Goal: Transaction & Acquisition: Purchase product/service

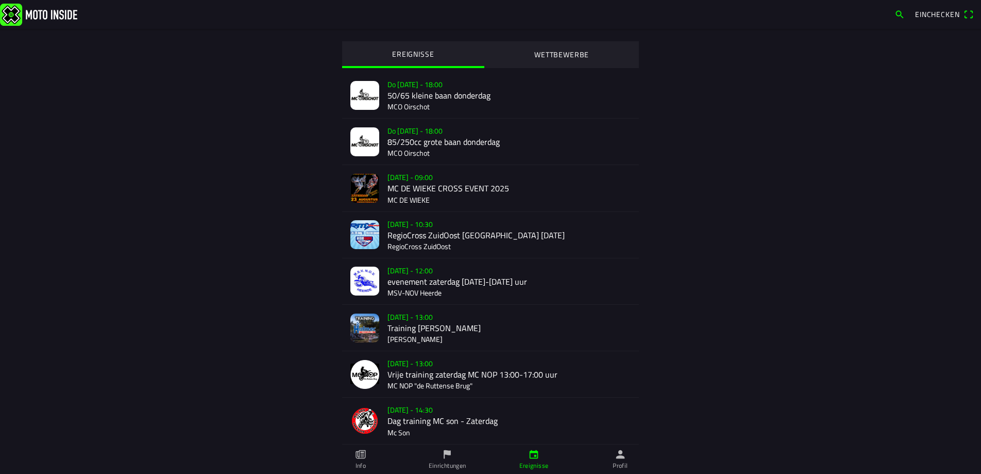
click at [419, 245] on div "[DATE] - 10:30 RegioCross ZuidOost [GEOGRAPHIC_DATA] [DATE] RegioCross ZuidOost" at bounding box center [508, 235] width 243 height 46
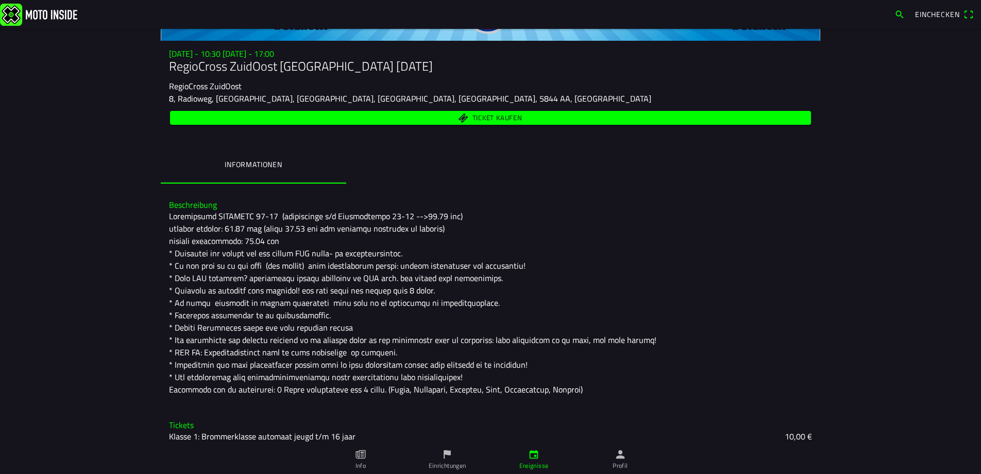
scroll to position [81, 0]
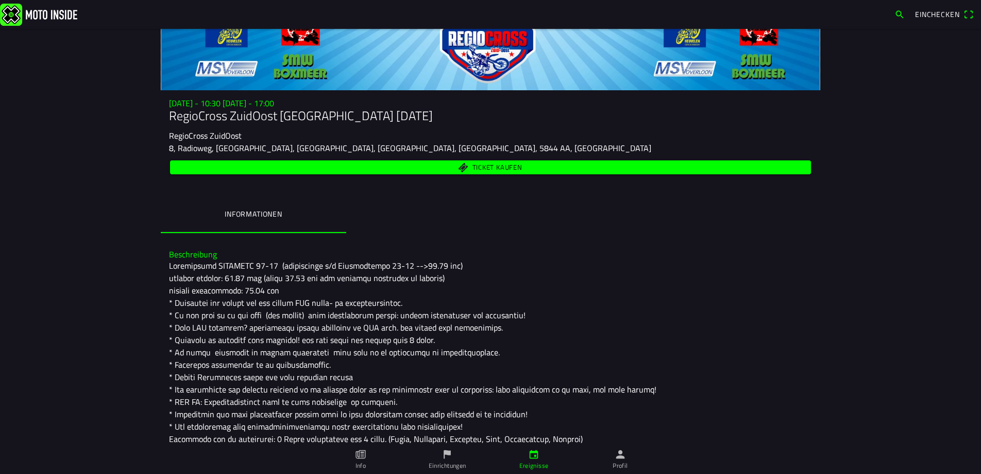
click at [491, 171] on span "Ticket kaufen" at bounding box center [498, 167] width 50 height 7
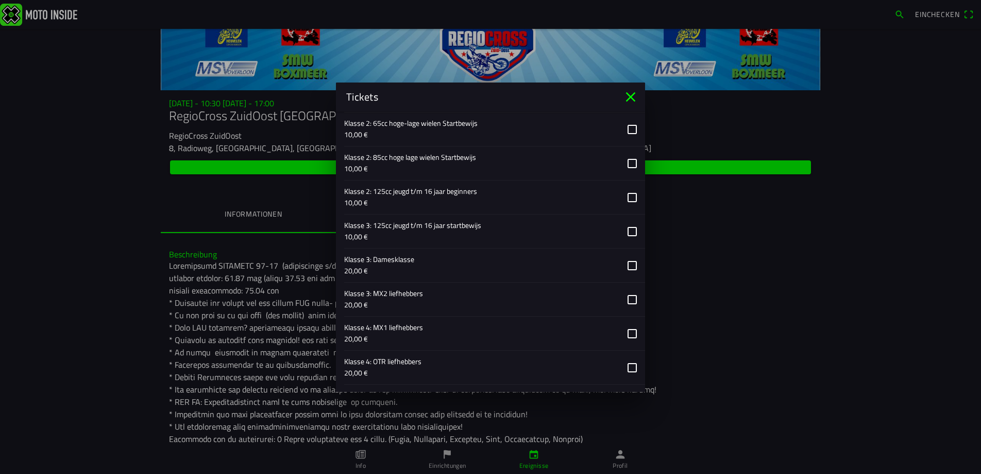
scroll to position [594, 0]
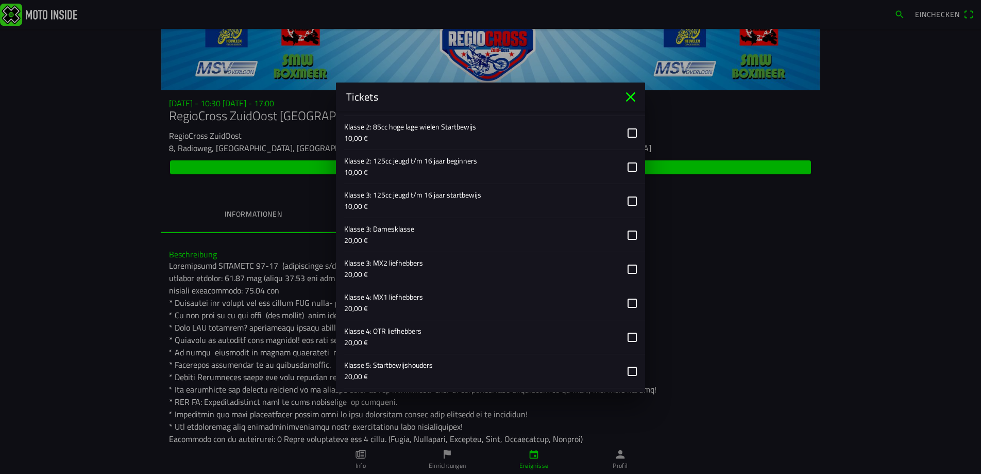
click at [625, 302] on button "button" at bounding box center [494, 302] width 301 height 33
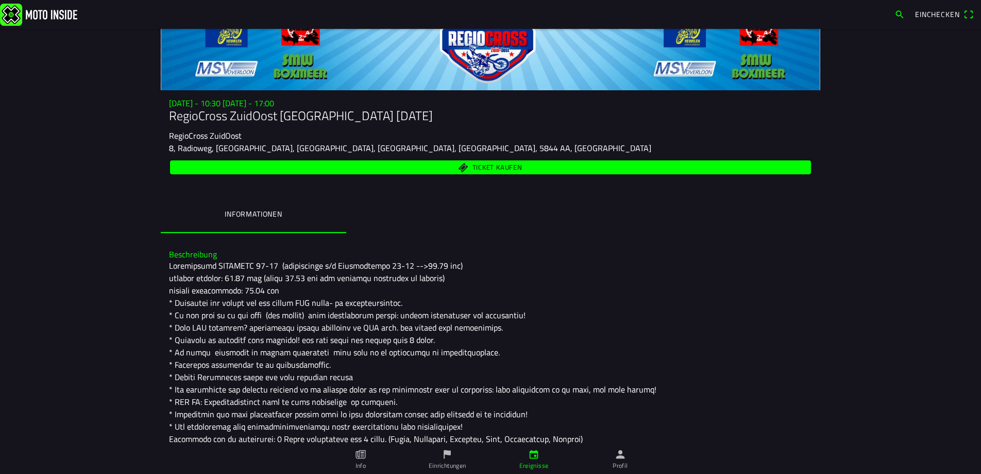
click at [740, 310] on ion-backdrop at bounding box center [490, 237] width 981 height 474
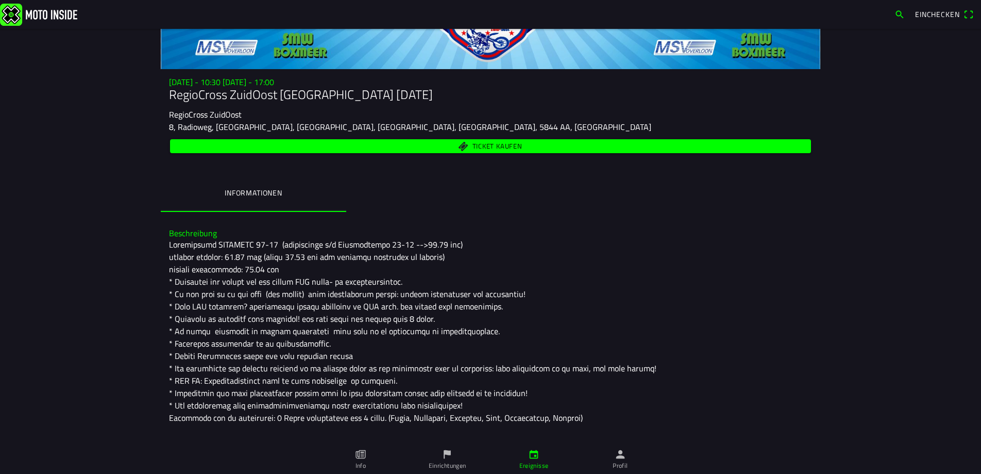
scroll to position [81, 0]
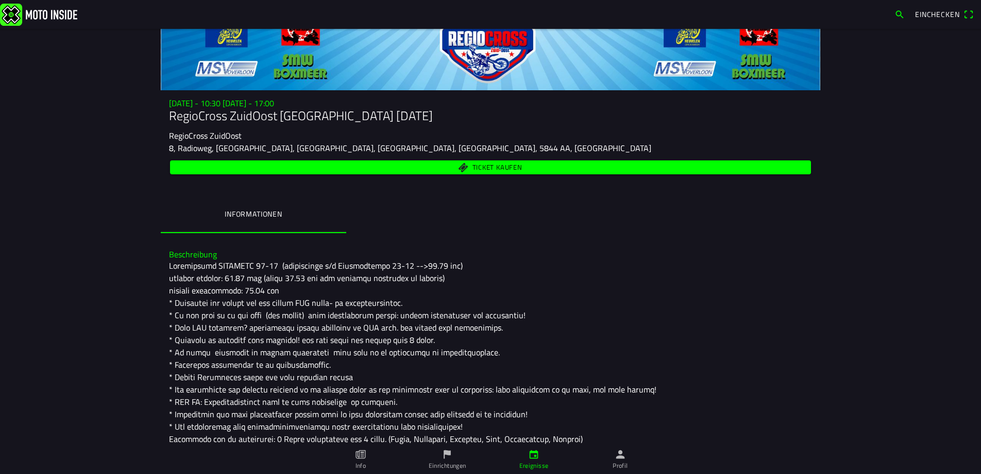
click at [535, 165] on span "Ticket kaufen" at bounding box center [490, 167] width 629 height 14
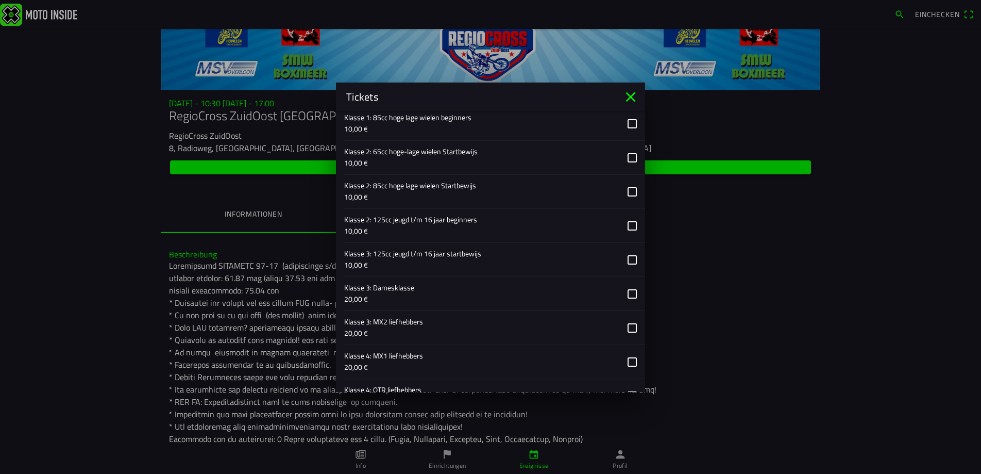
scroll to position [594, 0]
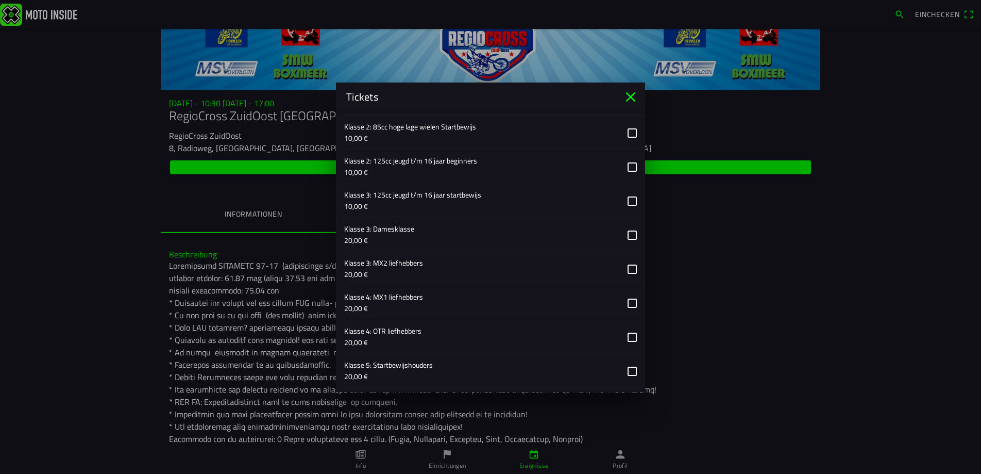
click at [623, 305] on button "button" at bounding box center [494, 302] width 301 height 33
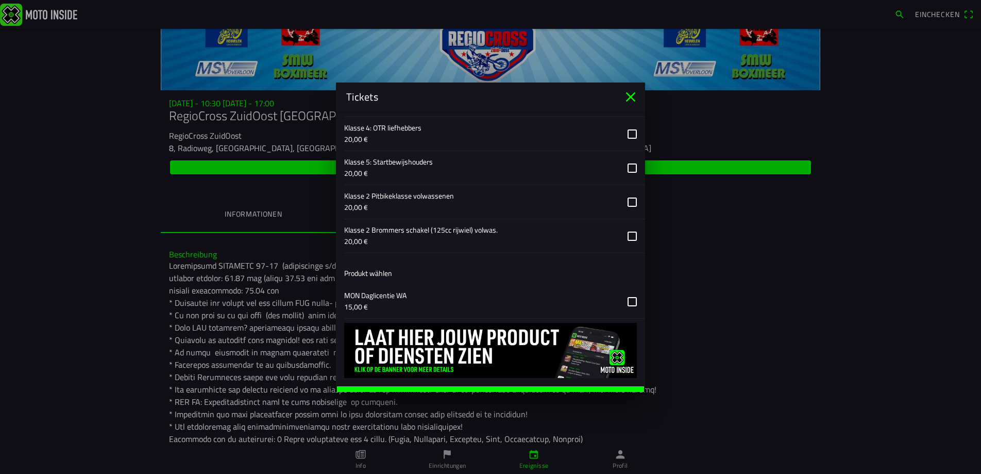
scroll to position [810, 0]
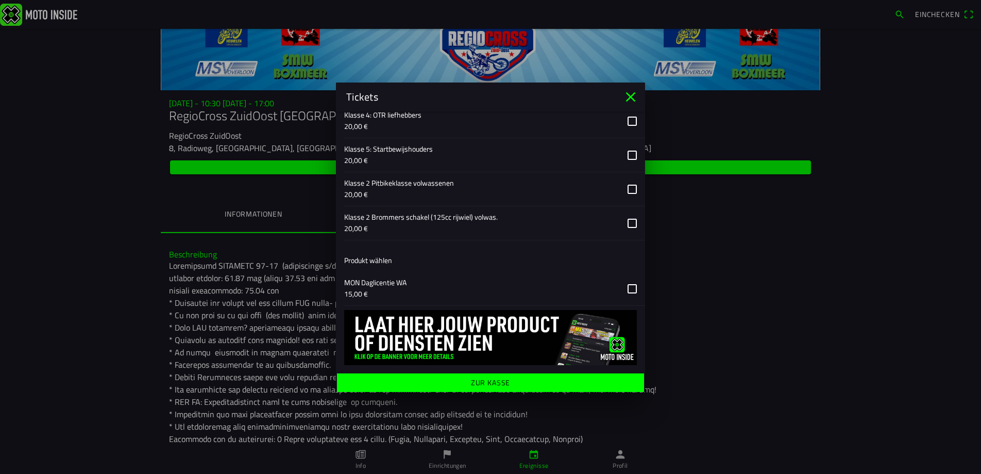
click at [493, 386] on span "Zur Kasse" at bounding box center [490, 382] width 291 height 19
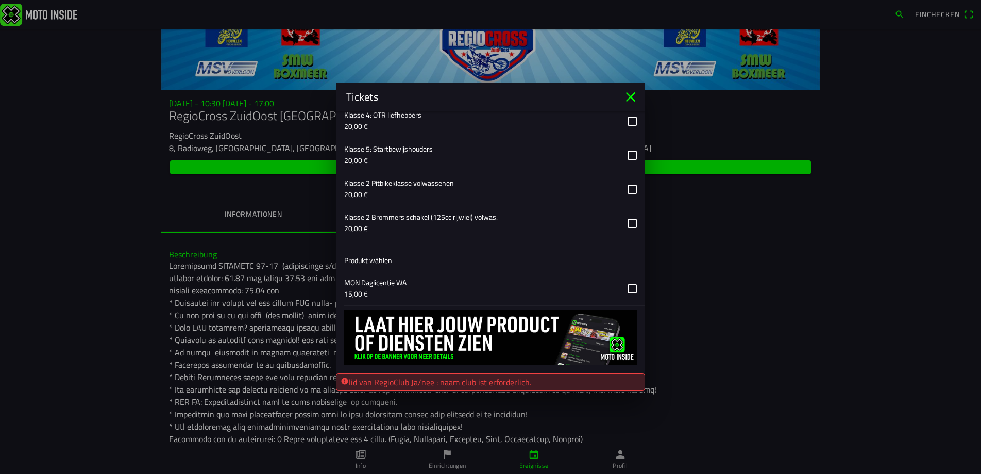
click at [502, 382] on div "lid van RegioClub Ja/nee : naam club ist erforderlich." at bounding box center [491, 381] width 300 height 12
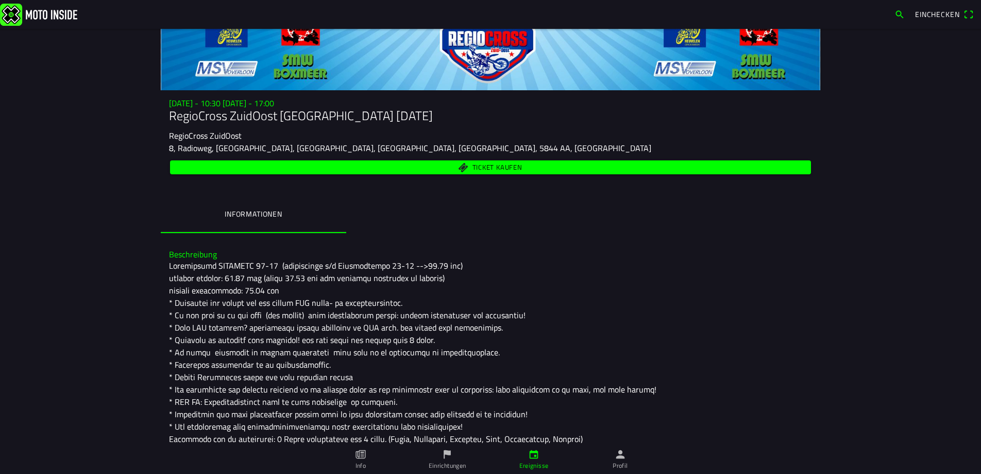
click at [817, 382] on ion-backdrop at bounding box center [490, 237] width 981 height 474
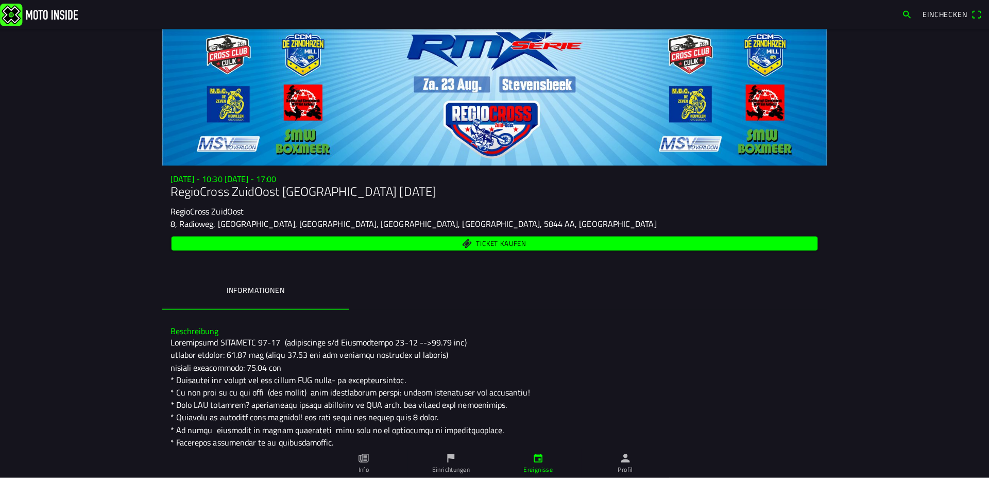
scroll to position [0, 0]
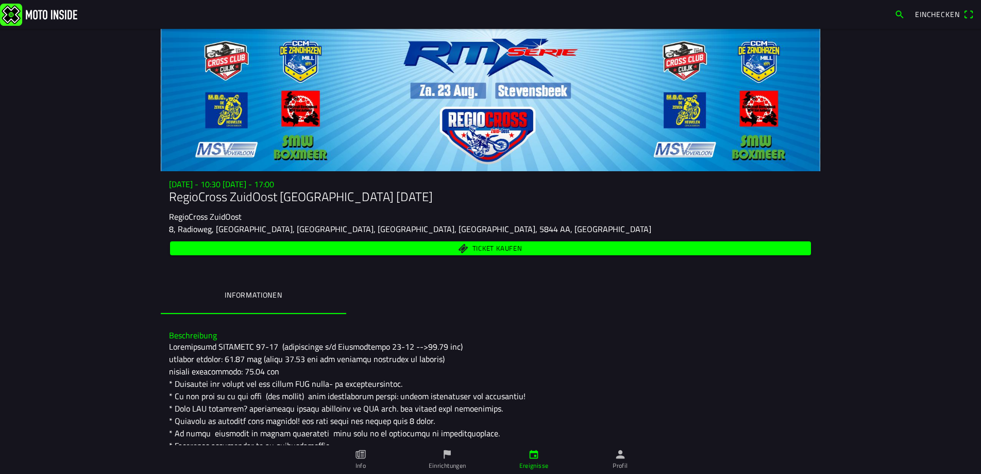
click at [897, 13] on span "button" at bounding box center [900, 14] width 10 height 16
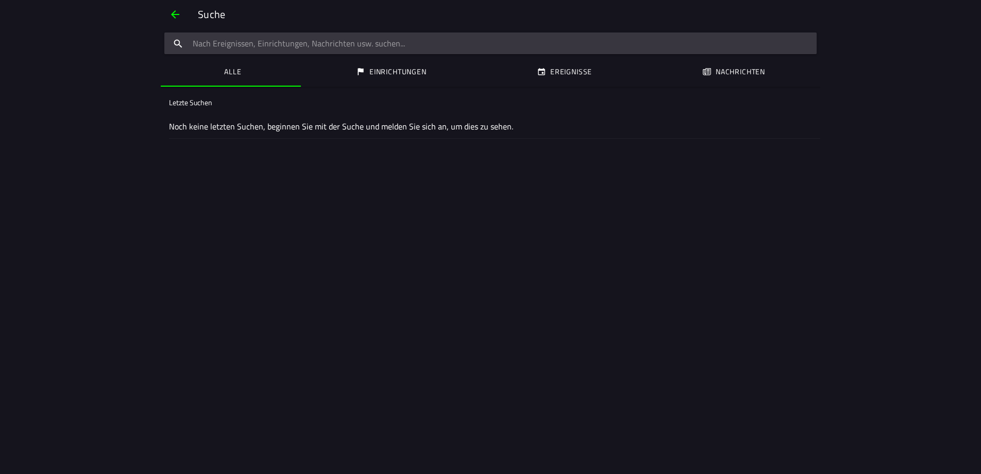
click at [171, 9] on span "button" at bounding box center [175, 14] width 12 height 25
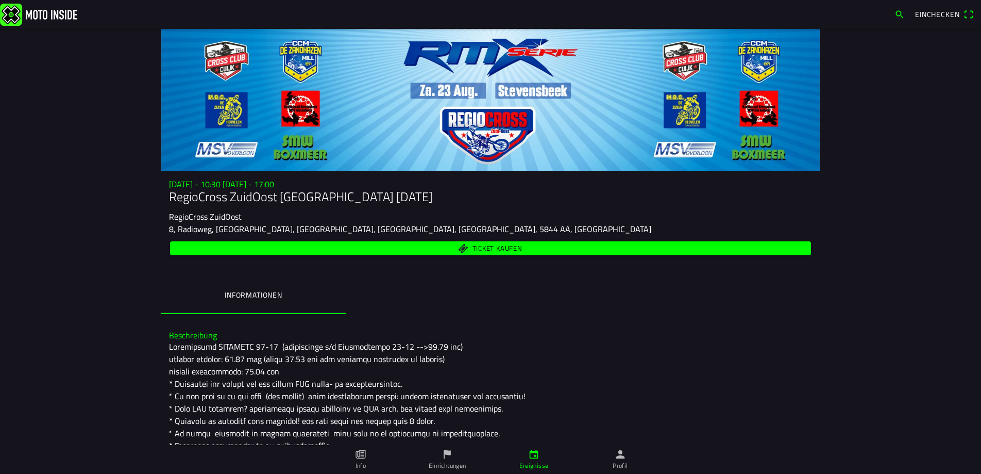
click at [955, 15] on span "Einchecken" at bounding box center [937, 14] width 44 height 11
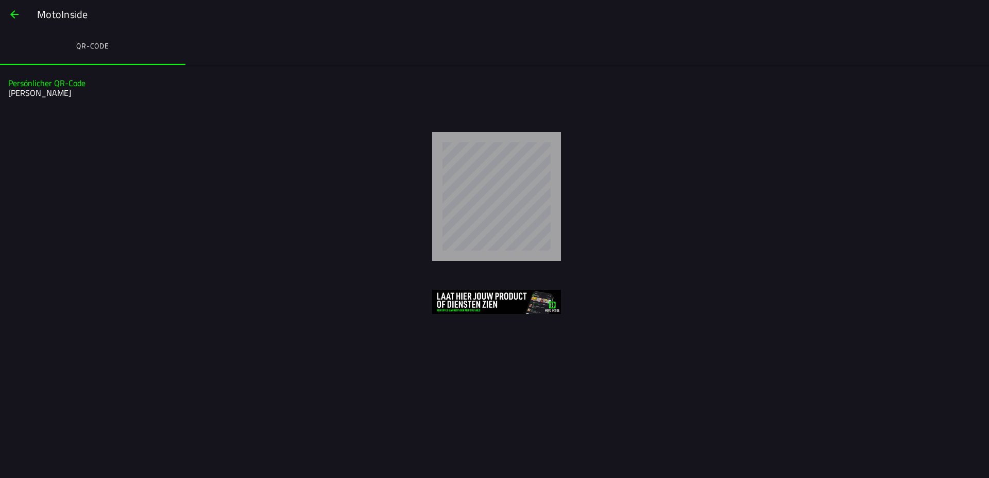
click at [9, 17] on span "button" at bounding box center [14, 14] width 12 height 25
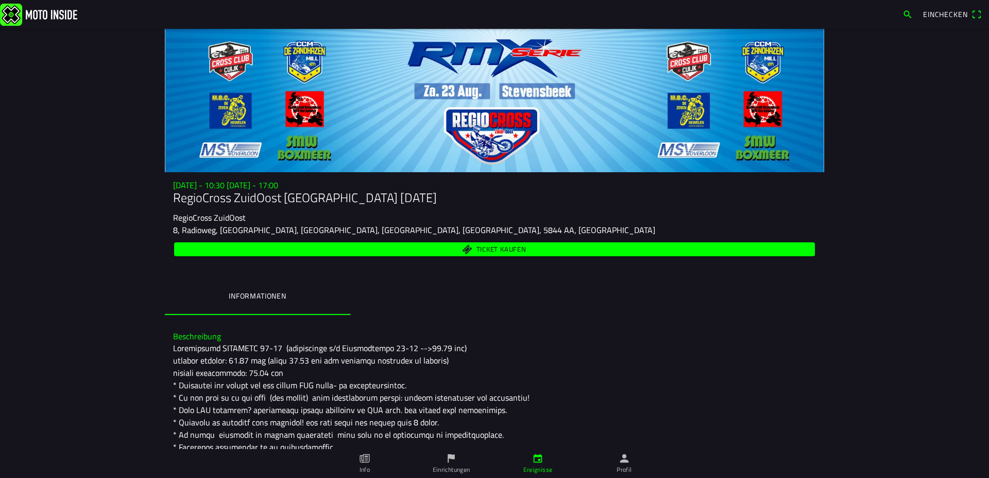
click at [909, 12] on span "button" at bounding box center [908, 14] width 10 height 16
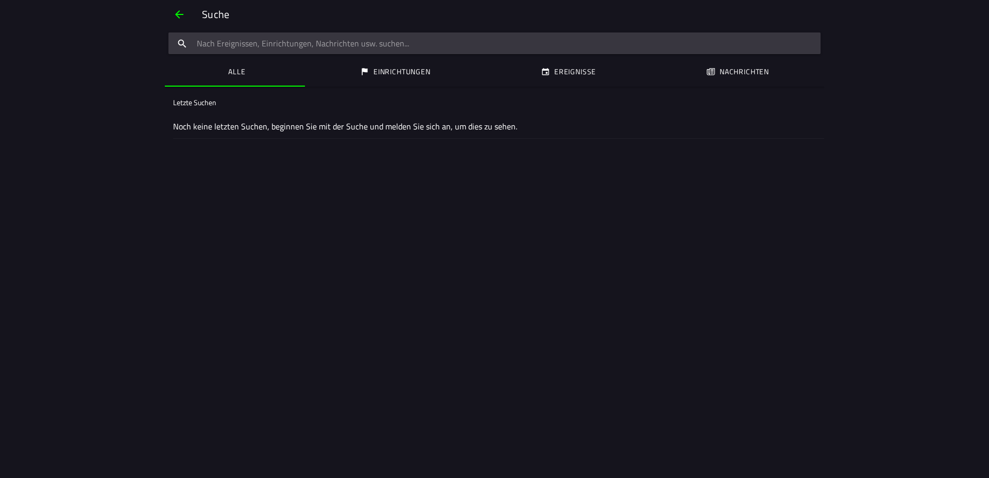
click at [176, 12] on span "button" at bounding box center [179, 14] width 12 height 25
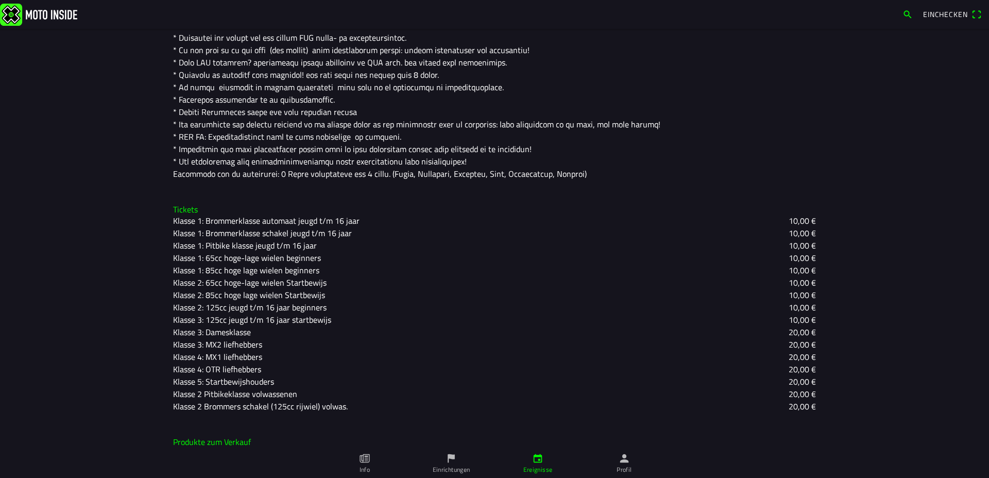
scroll to position [371, 0]
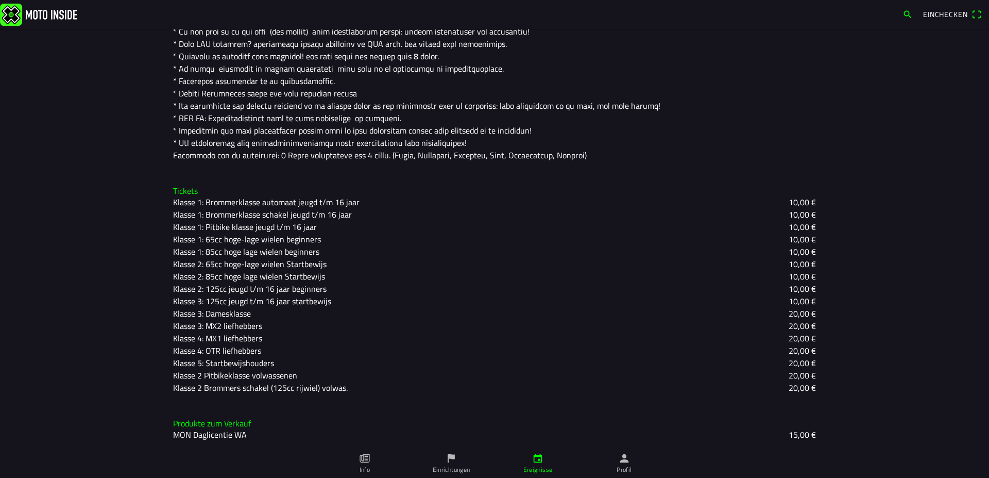
click at [629, 465] on ion-label "Profil" at bounding box center [624, 469] width 15 height 9
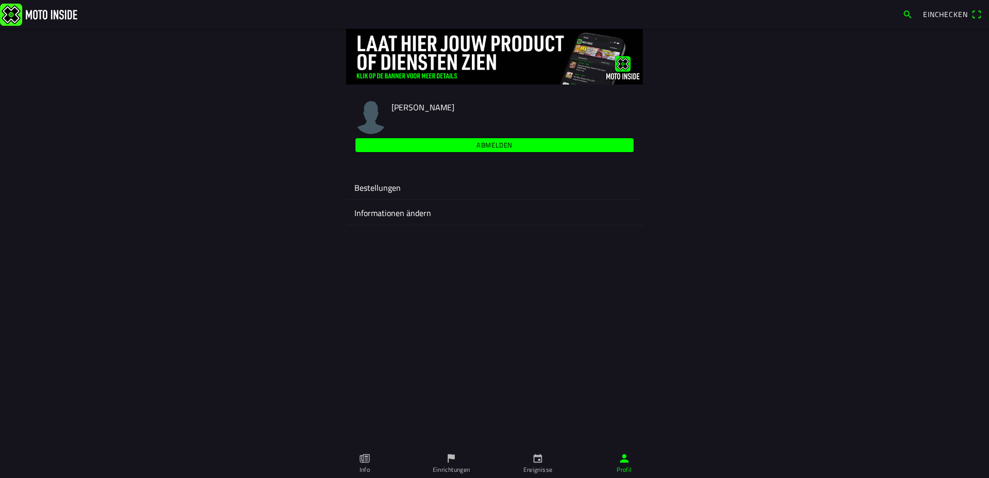
click at [389, 207] on ion-label "Informationen ändern" at bounding box center [495, 213] width 280 height 12
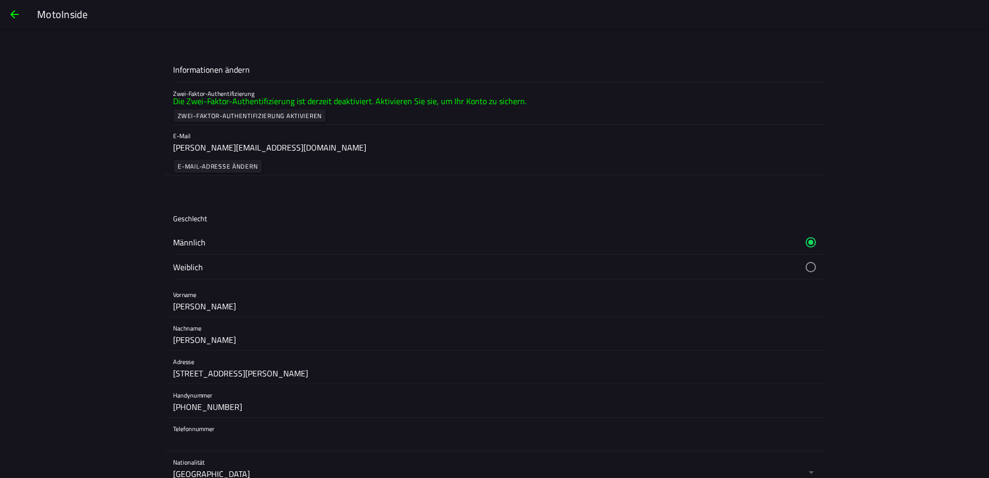
click at [10, 11] on span "button" at bounding box center [14, 14] width 12 height 25
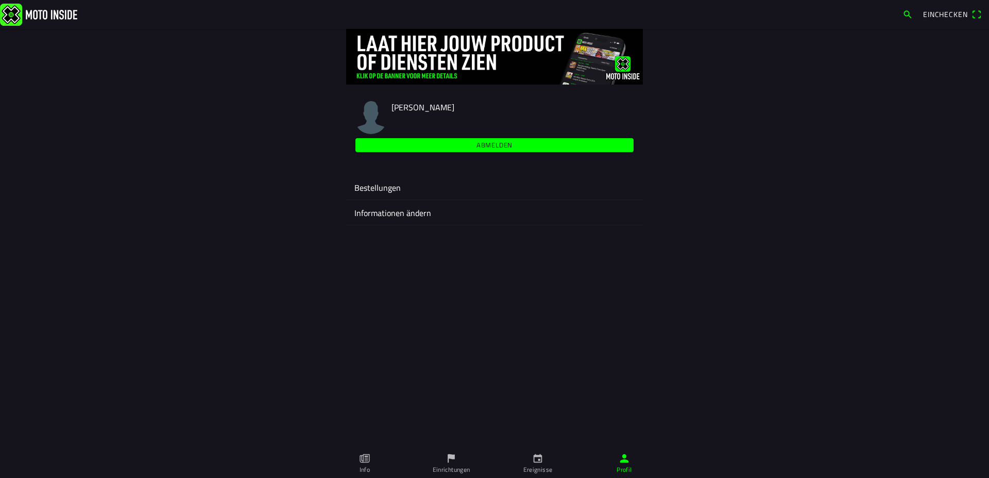
click at [386, 184] on ion-label "Bestellungen" at bounding box center [495, 187] width 280 height 12
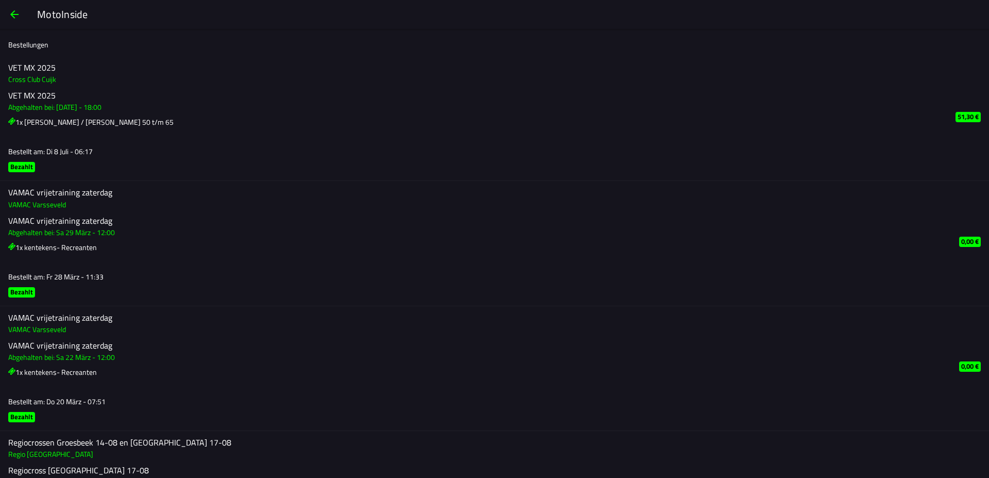
click at [12, 12] on span "button" at bounding box center [14, 14] width 12 height 25
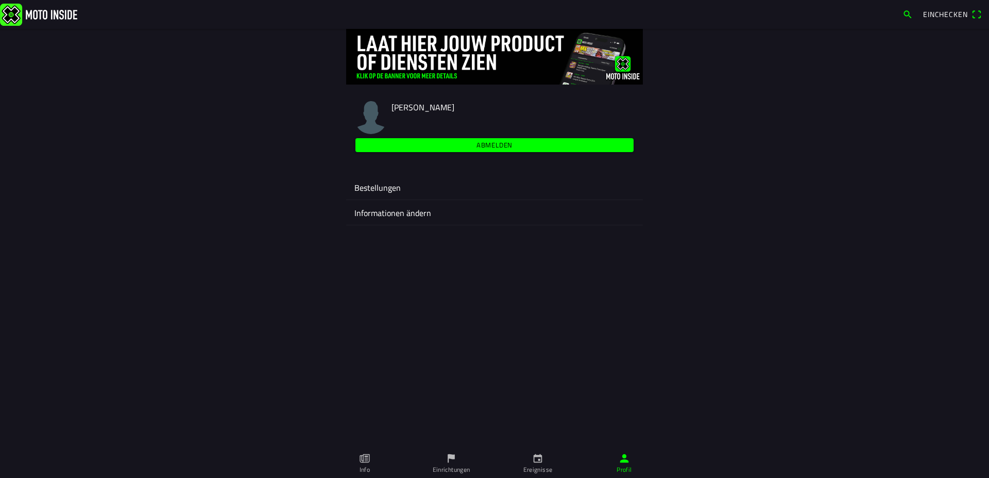
click at [456, 469] on ion-label "Einrichtungen" at bounding box center [452, 469] width 38 height 9
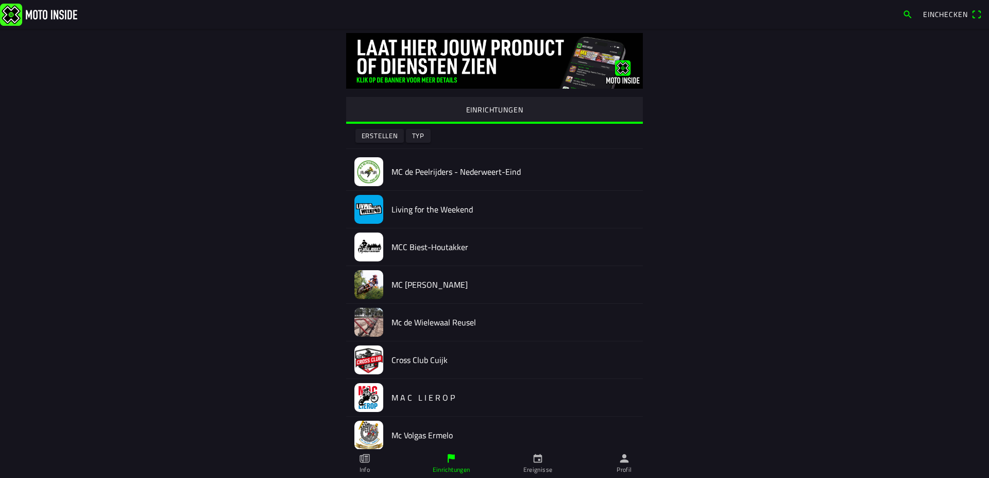
click at [540, 463] on icon "calendar" at bounding box center [537, 457] width 11 height 11
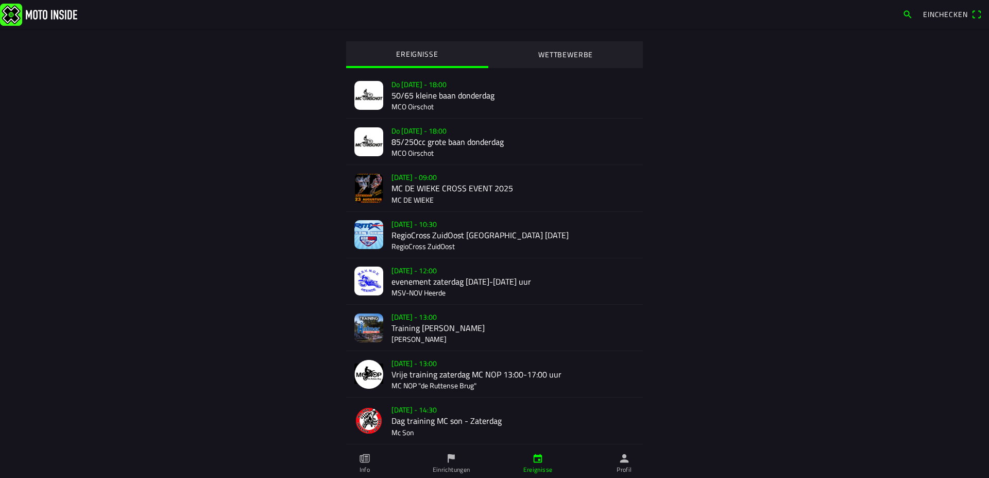
click at [420, 245] on div "[DATE] 10:30 RegioCross ZuidOost [GEOGRAPHIC_DATA] [DATE] RegioCross ZuidOost" at bounding box center [513, 235] width 243 height 46
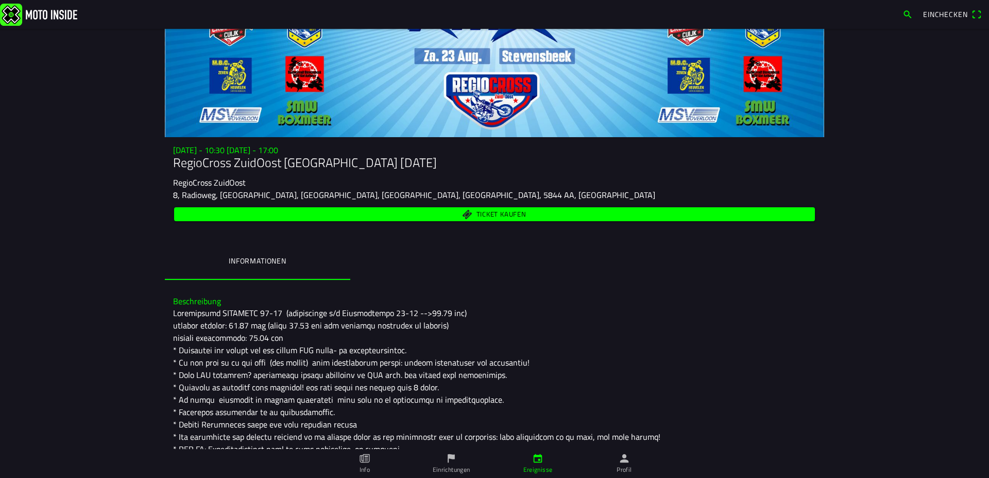
scroll to position [4, 0]
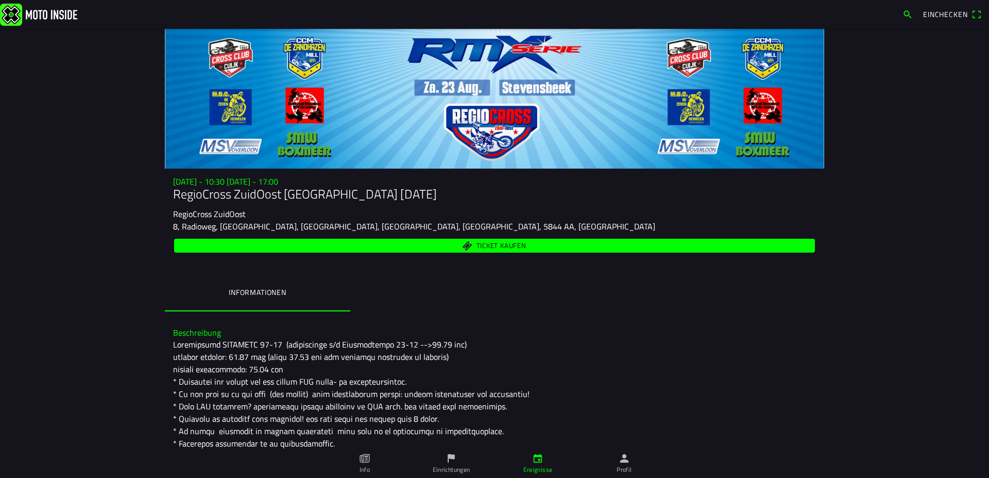
click at [490, 247] on span "Ticket kaufen" at bounding box center [502, 245] width 50 height 7
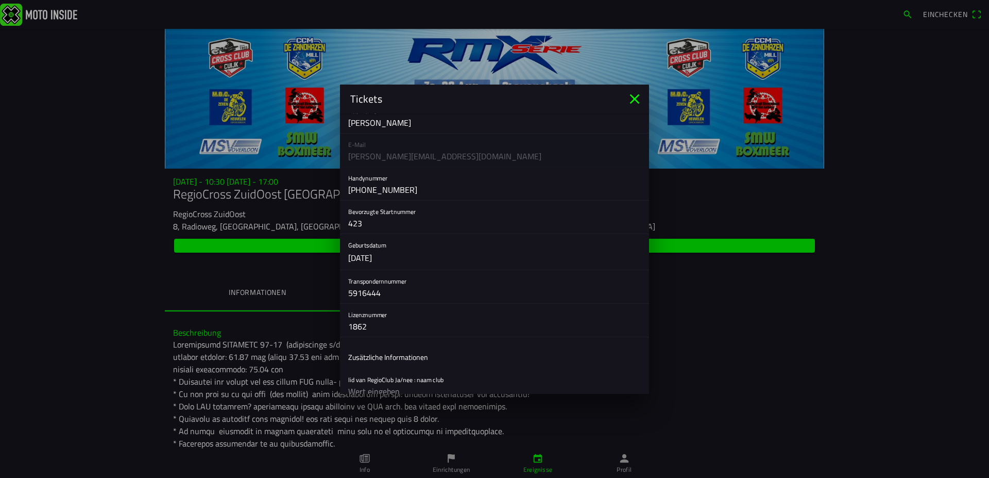
scroll to position [148, 0]
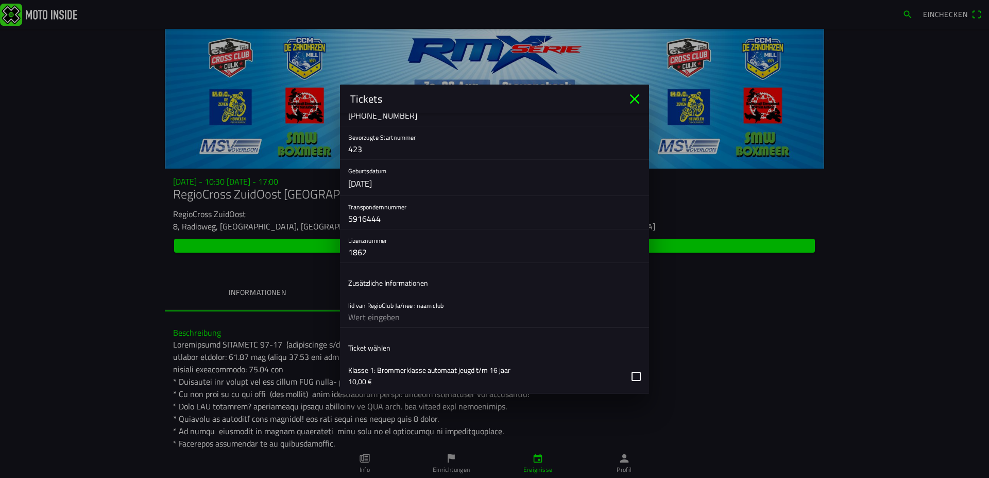
click at [409, 322] on input "text" at bounding box center [494, 317] width 293 height 21
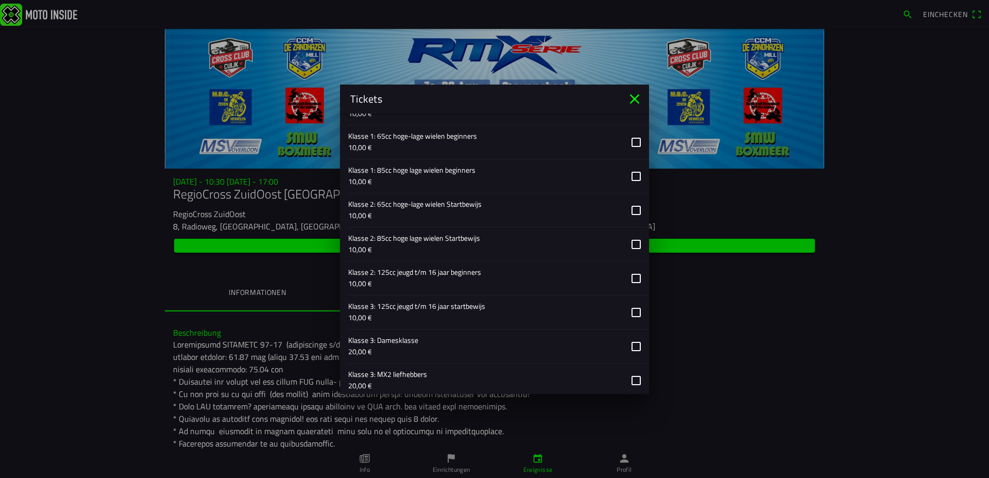
scroll to position [519, 0]
type input "MC Venlo"
click at [630, 377] on button "button" at bounding box center [498, 378] width 301 height 33
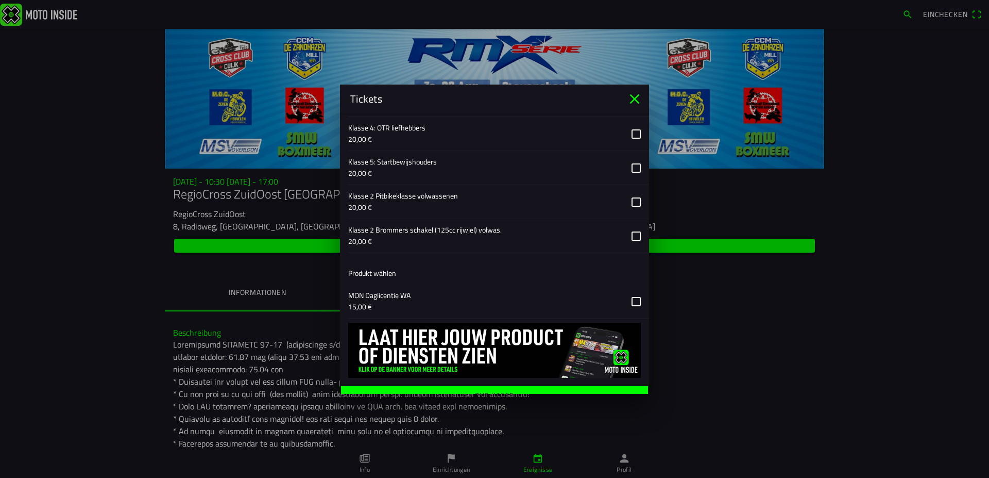
scroll to position [810, 0]
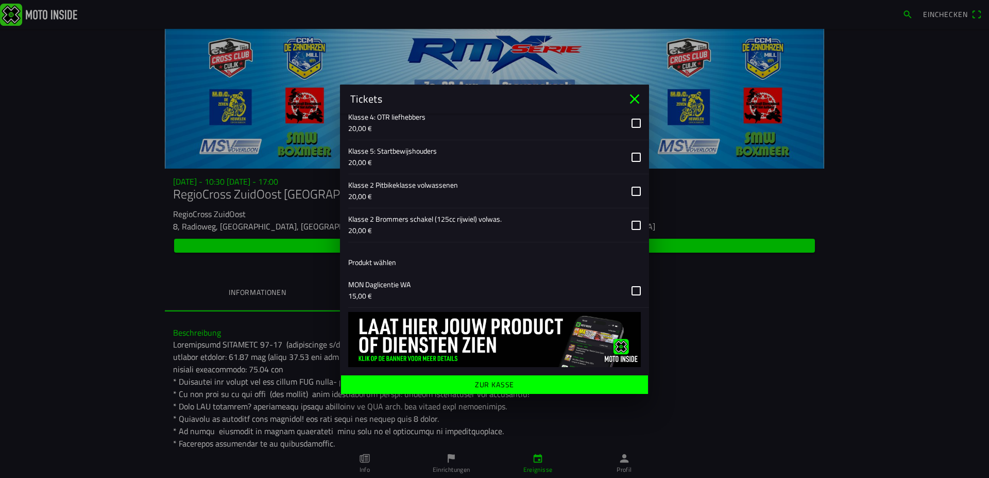
click at [525, 386] on span "Zur Kasse" at bounding box center [494, 384] width 291 height 19
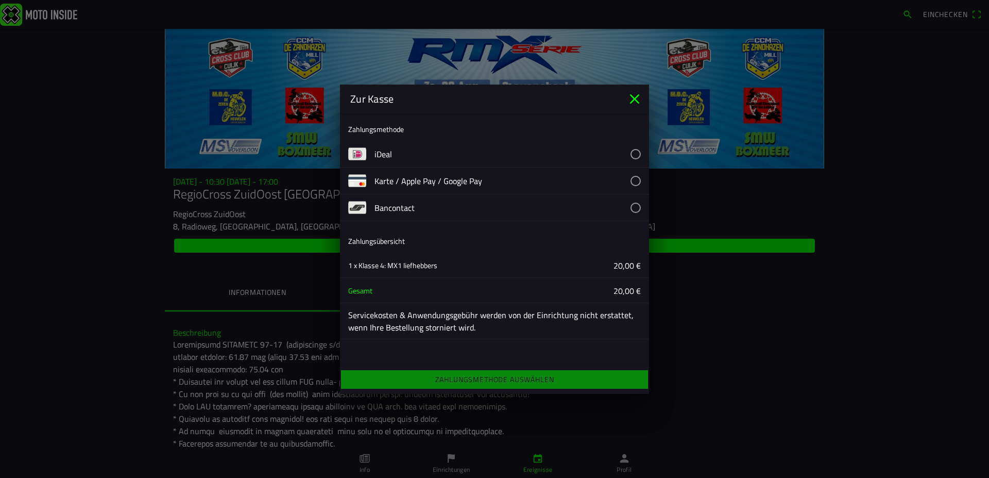
click at [636, 181] on button "button" at bounding box center [512, 180] width 275 height 26
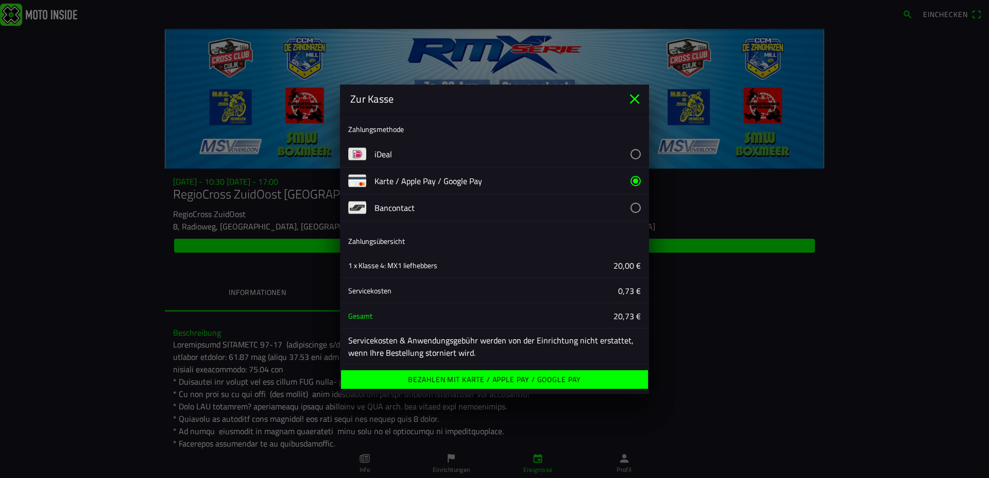
click at [501, 381] on ion-label "Bezahlen mit Karte / Apple Pay / Google Pay" at bounding box center [494, 379] width 173 height 7
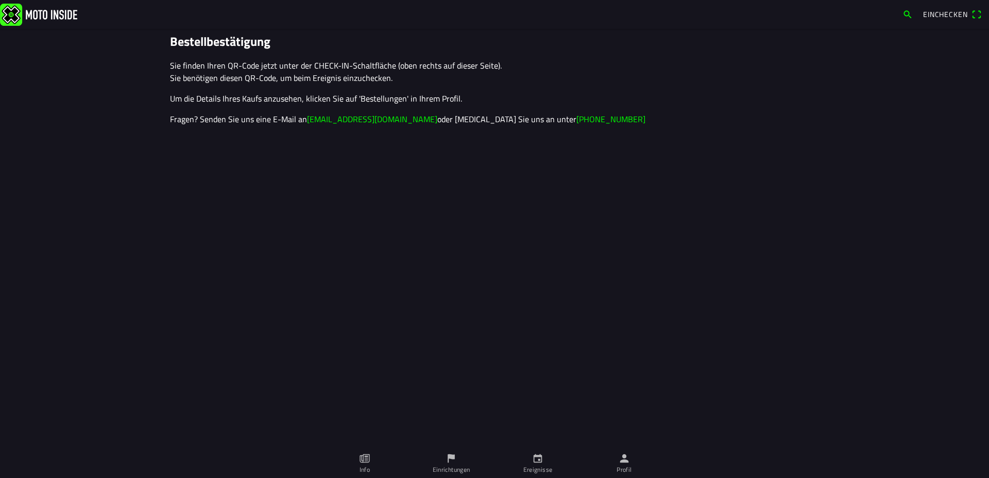
click at [906, 13] on span "button" at bounding box center [908, 14] width 10 height 16
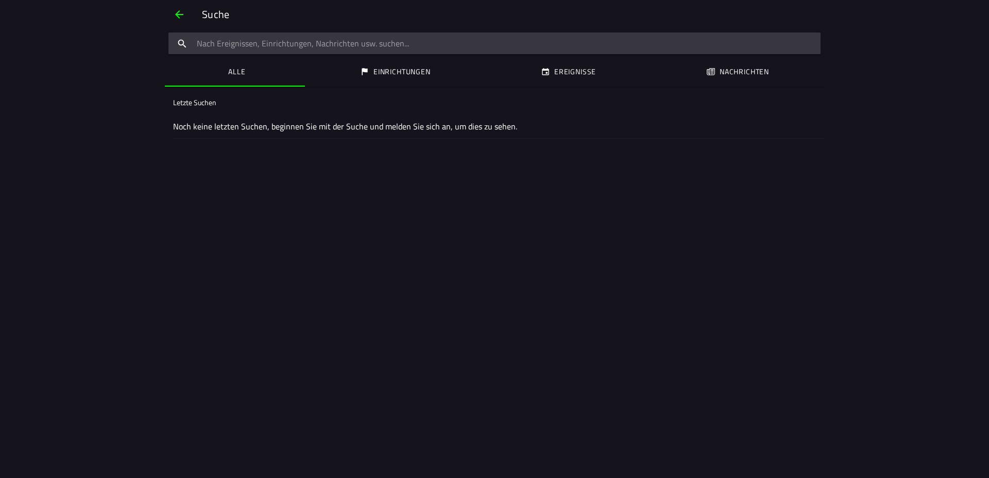
click at [175, 18] on span "button" at bounding box center [179, 14] width 12 height 25
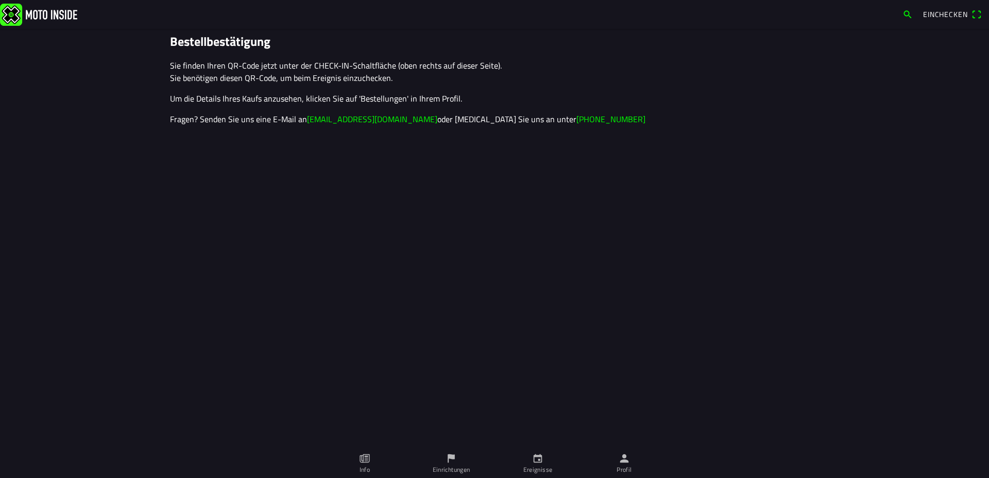
click at [930, 11] on span "Einchecken" at bounding box center [945, 14] width 44 height 11
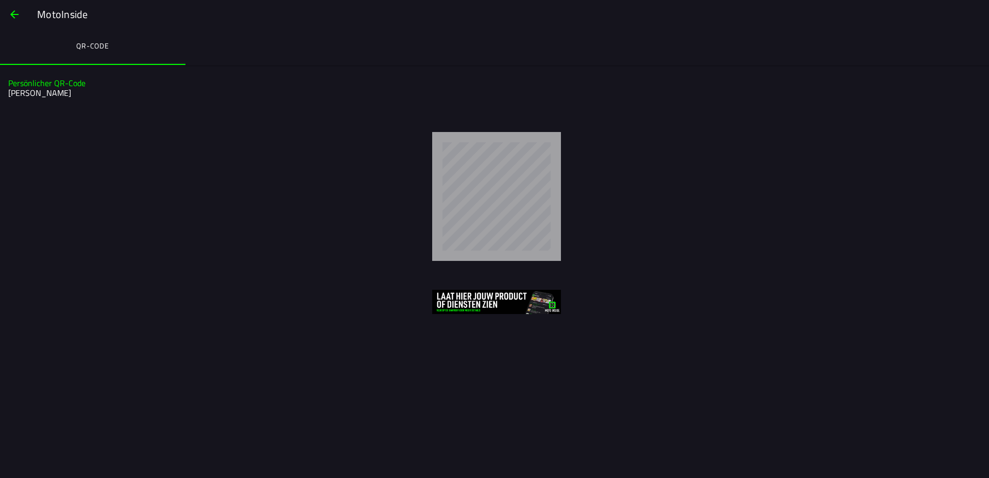
click at [14, 10] on span "button" at bounding box center [14, 14] width 12 height 25
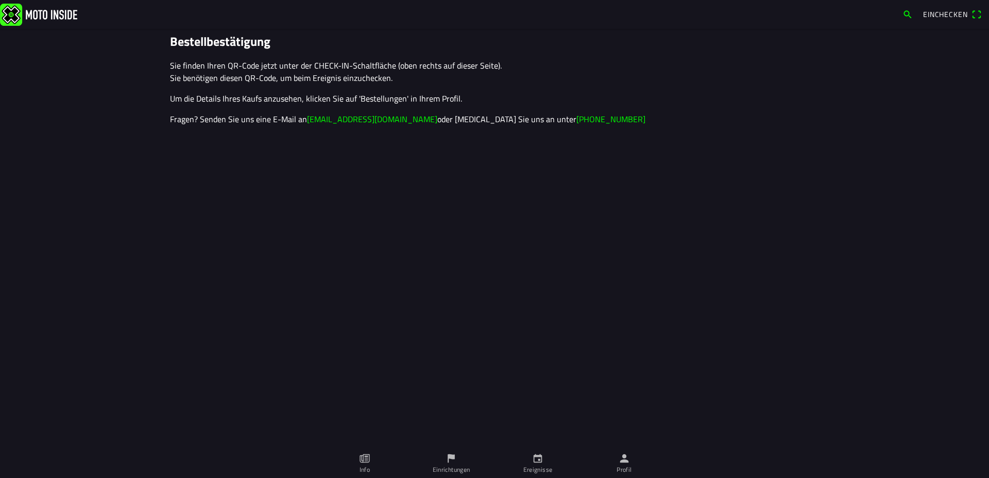
click at [364, 460] on icon "paper" at bounding box center [364, 457] width 11 height 11
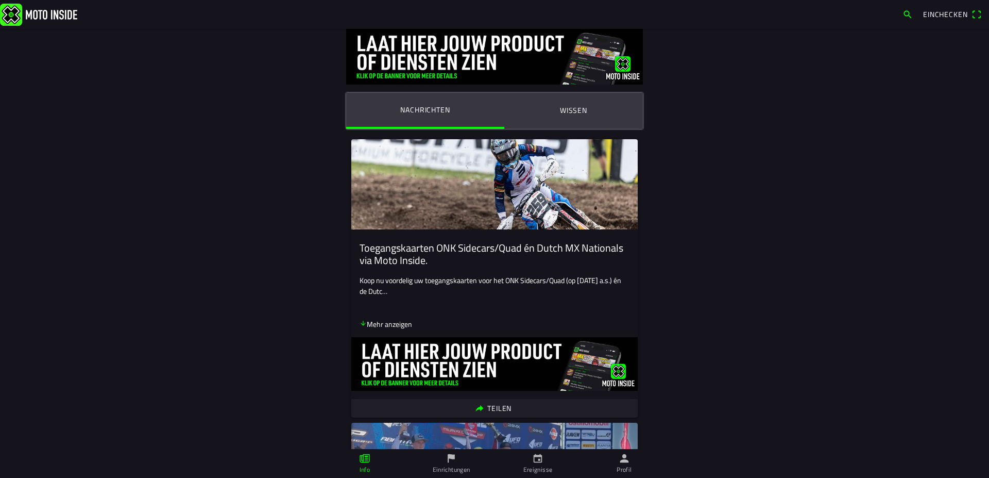
click at [953, 12] on span "Einchecken" at bounding box center [945, 14] width 44 height 11
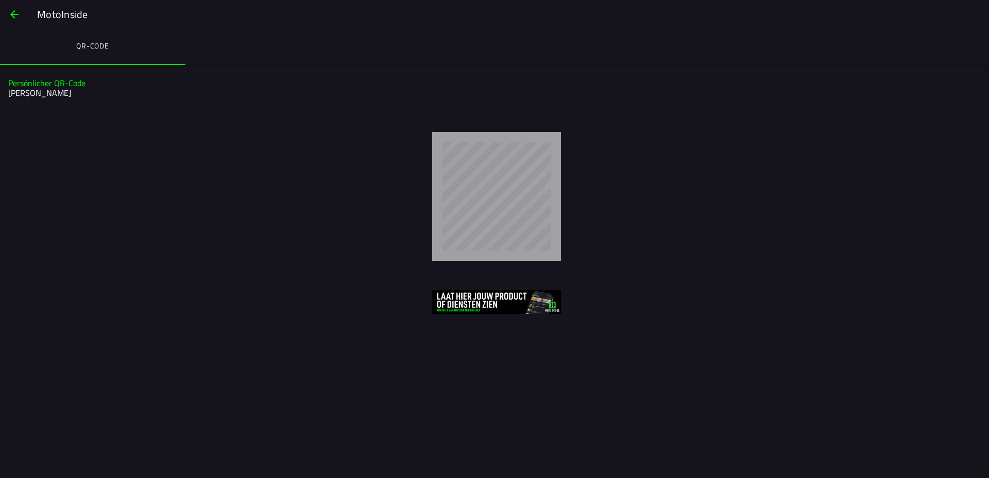
click at [17, 15] on span "button" at bounding box center [14, 14] width 12 height 25
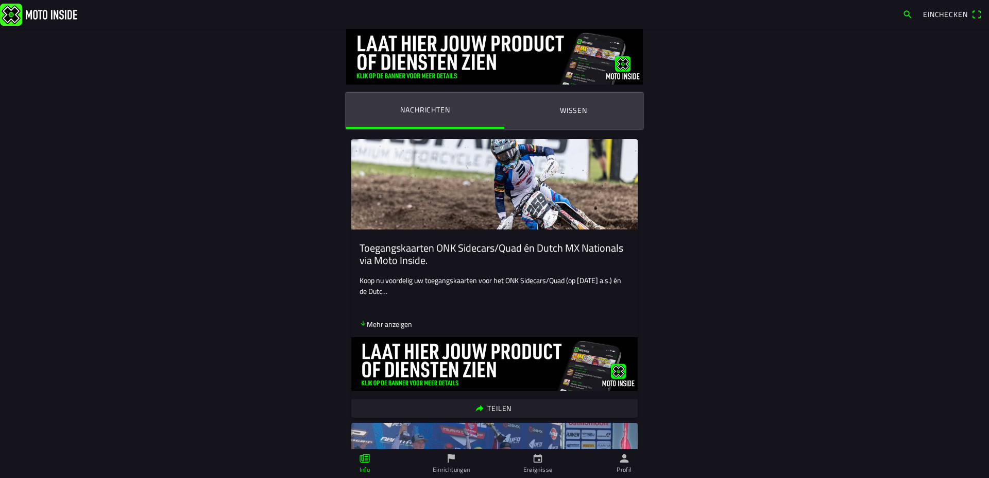
click at [903, 11] on button "button" at bounding box center [908, 14] width 19 height 16
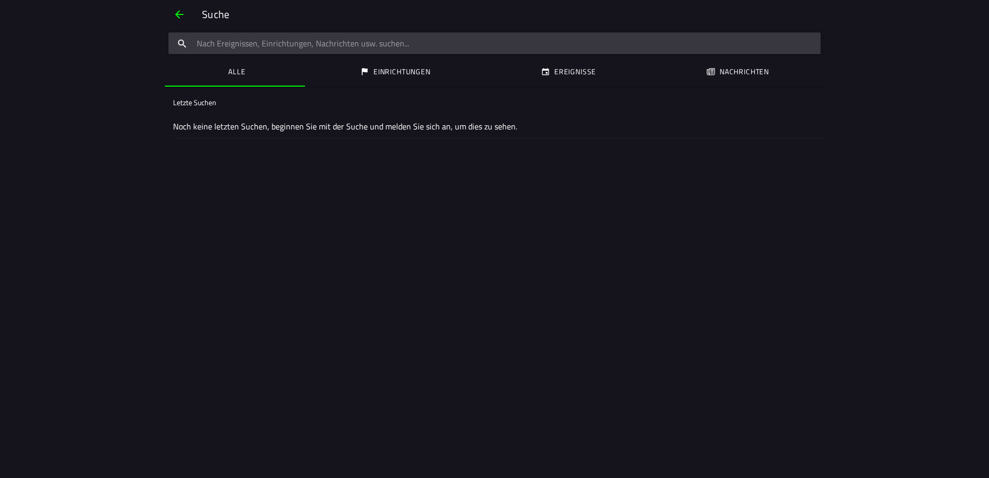
click at [187, 14] on button "button" at bounding box center [179, 14] width 25 height 25
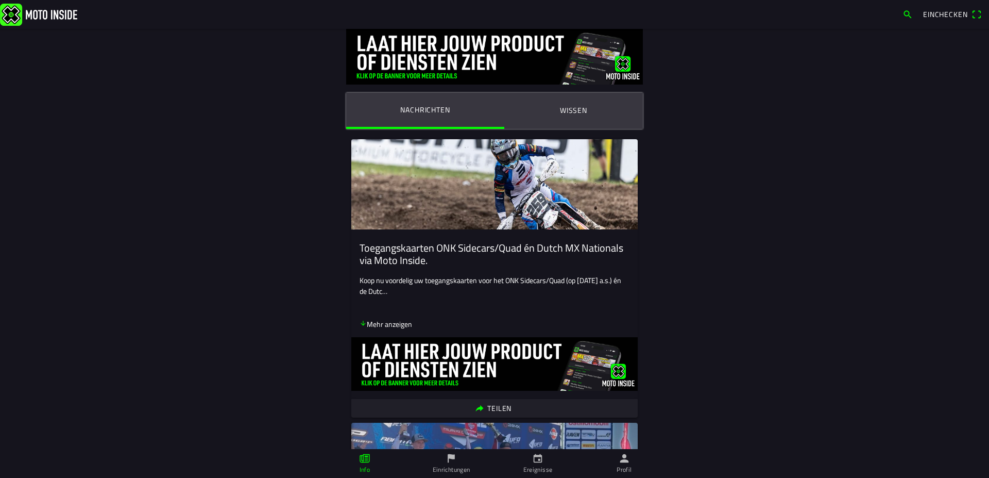
click at [625, 463] on icon "person" at bounding box center [624, 457] width 11 height 11
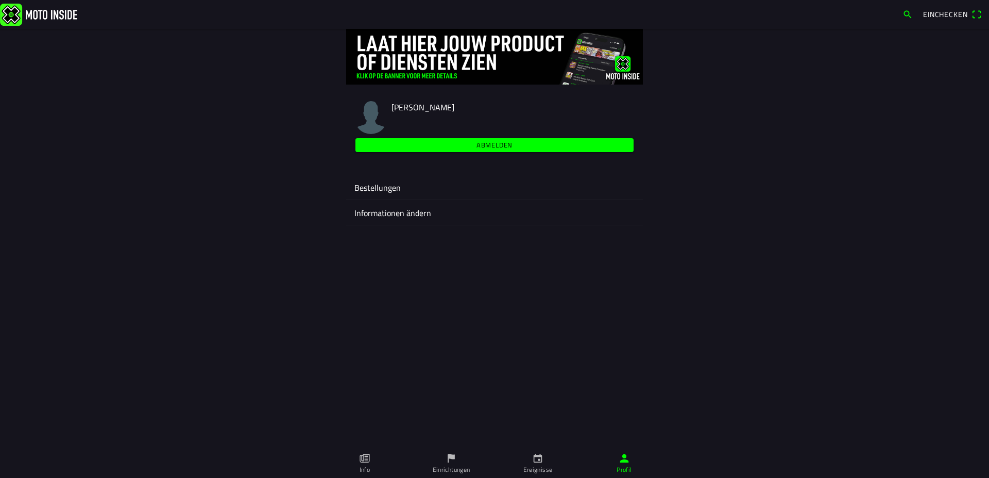
click at [0, 0] on slot "Abmelden" at bounding box center [0, 0] width 0 height 0
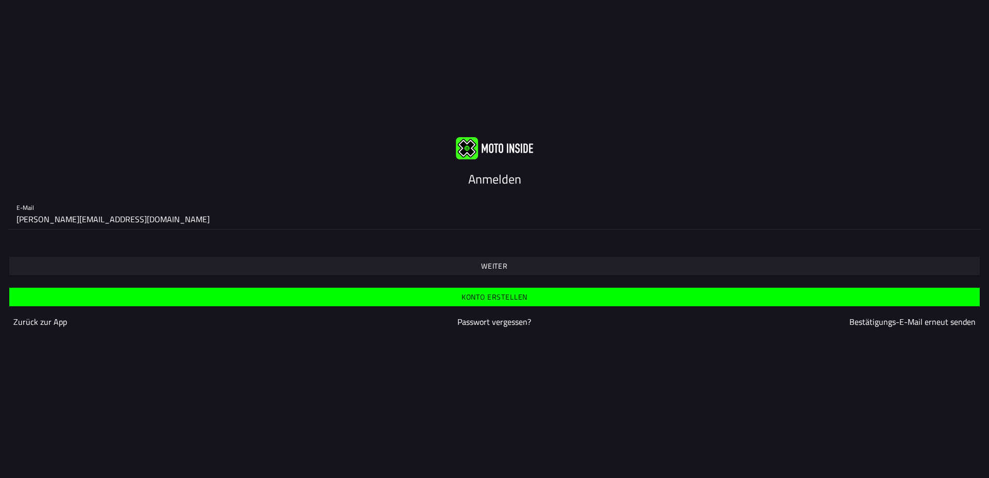
type input "[PERSON_NAME][EMAIL_ADDRESS][DOMAIN_NAME]"
click at [439, 257] on span "Weiter" at bounding box center [494, 266] width 955 height 19
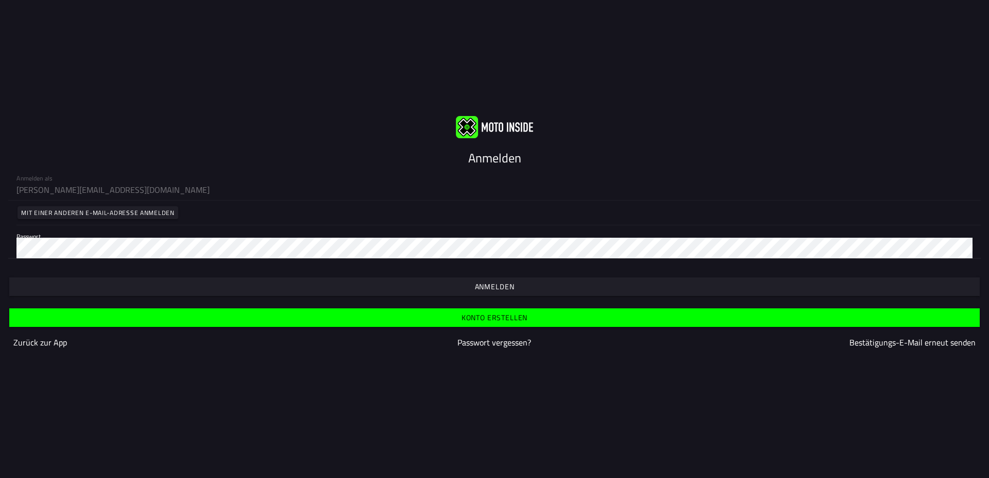
click at [0, 0] on slot "Anmelden" at bounding box center [0, 0] width 0 height 0
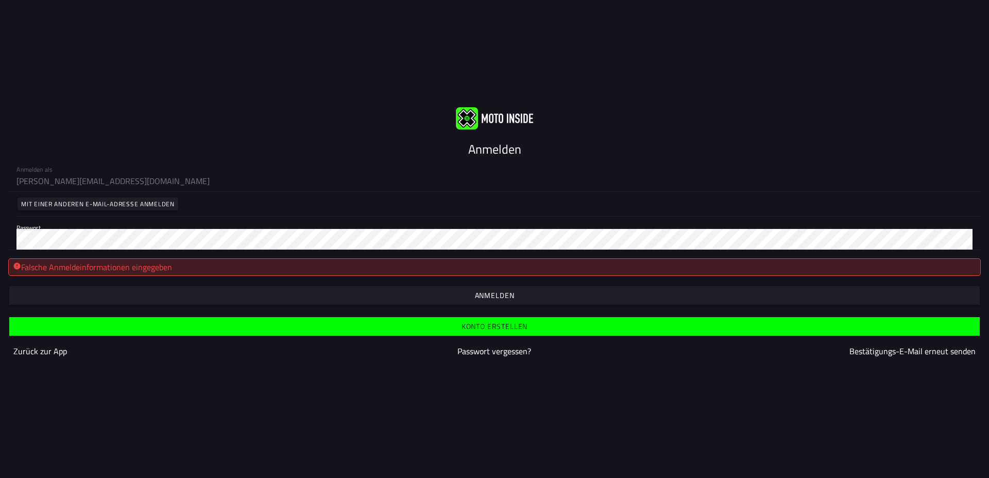
click at [84, 171] on div "Anmelden als [PERSON_NAME][EMAIL_ADDRESS][DOMAIN_NAME] Mit einer anderen E-Mail…" at bounding box center [494, 204] width 989 height 92
click at [0, 0] on slot "Anmelden" at bounding box center [0, 0] width 0 height 0
click at [76, 168] on div "Anmelden als [PERSON_NAME][EMAIL_ADDRESS][DOMAIN_NAME] Mit einer anderen E-Mail…" at bounding box center [494, 204] width 989 height 92
click at [0, 0] on slot "Zurück zur App" at bounding box center [0, 0] width 0 height 0
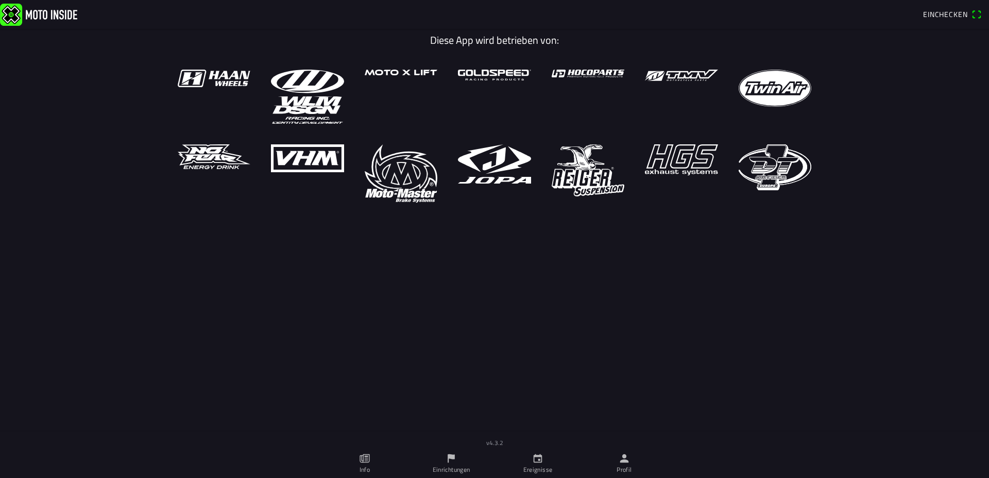
click at [954, 11] on span "Einchecken" at bounding box center [945, 14] width 44 height 11
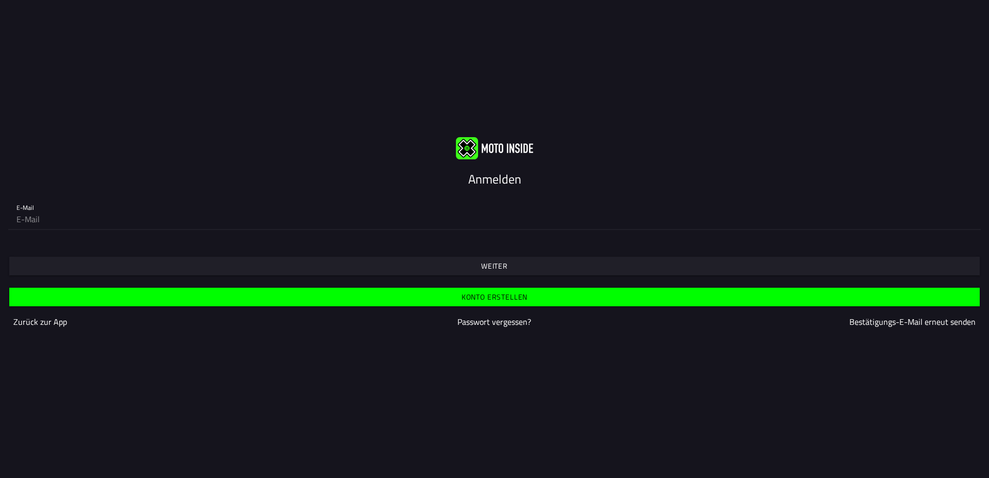
click at [34, 213] on input "email" at bounding box center [494, 219] width 956 height 21
type input "[EMAIL_ADDRESS][DOMAIN_NAME]"
click at [348, 258] on span "Weiter" at bounding box center [494, 266] width 955 height 19
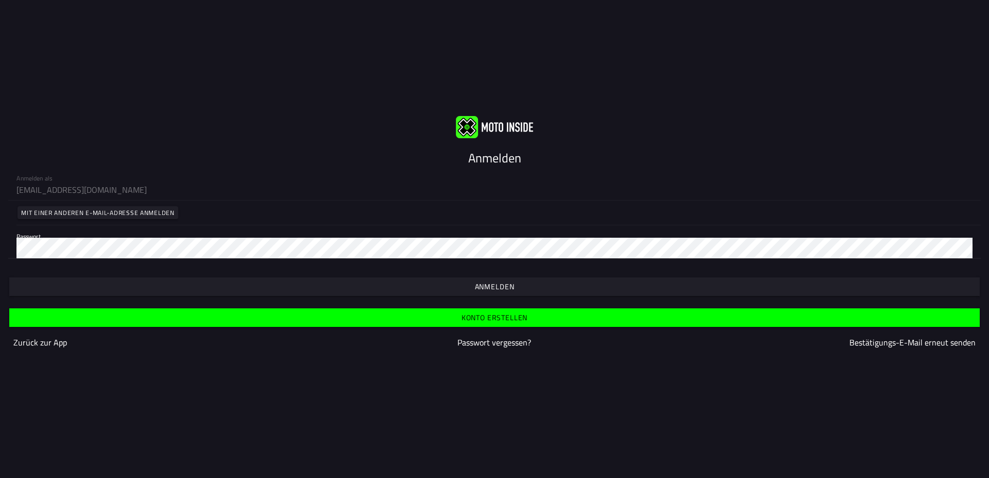
click at [464, 277] on span "button" at bounding box center [494, 286] width 955 height 19
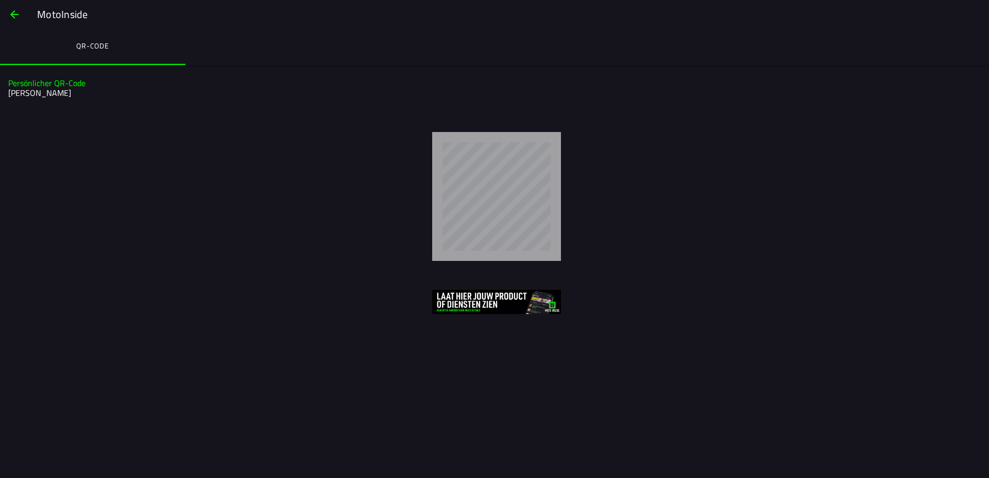
click at [20, 23] on span "button" at bounding box center [14, 14] width 12 height 25
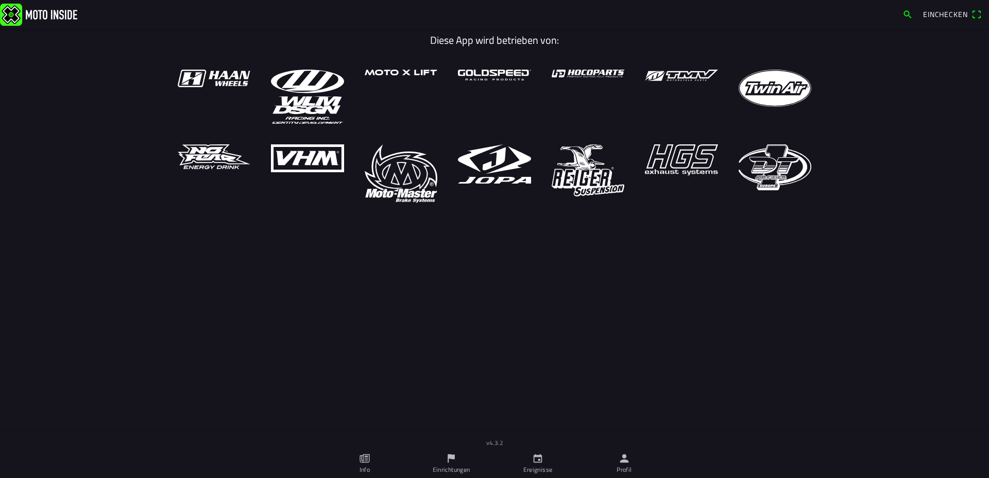
click at [545, 466] on ion-label "Ereignisse" at bounding box center [538, 469] width 29 height 9
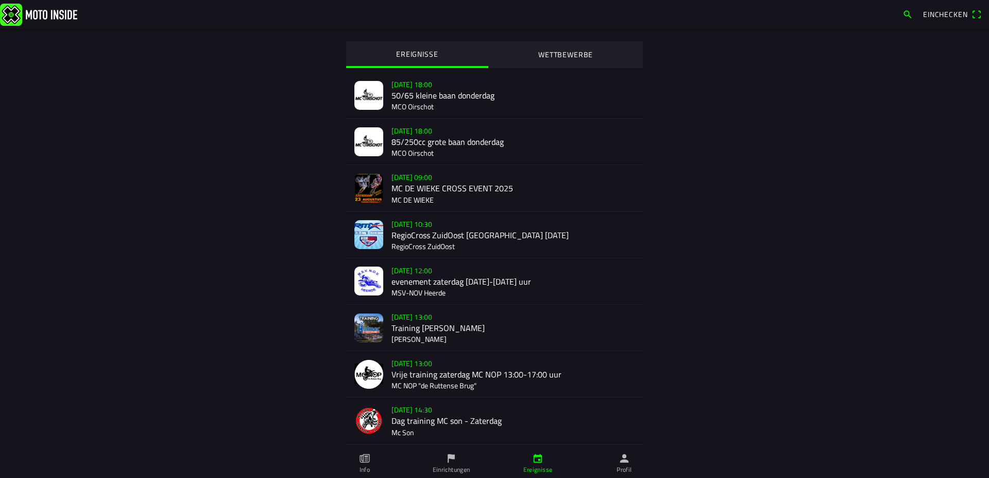
click at [408, 250] on div "[DATE] 10:30 RegioCross ZuidOost [GEOGRAPHIC_DATA] [DATE] RegioCross ZuidOost" at bounding box center [513, 235] width 243 height 46
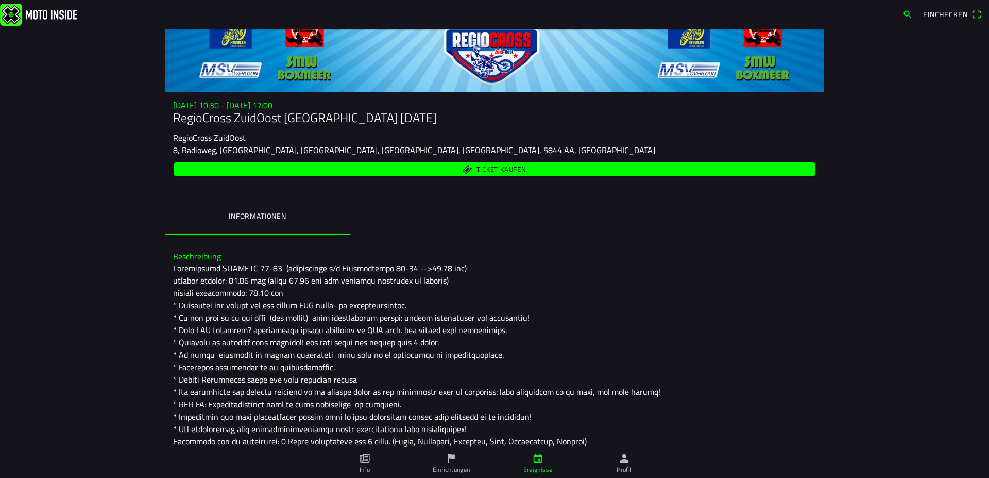
scroll to position [78, 0]
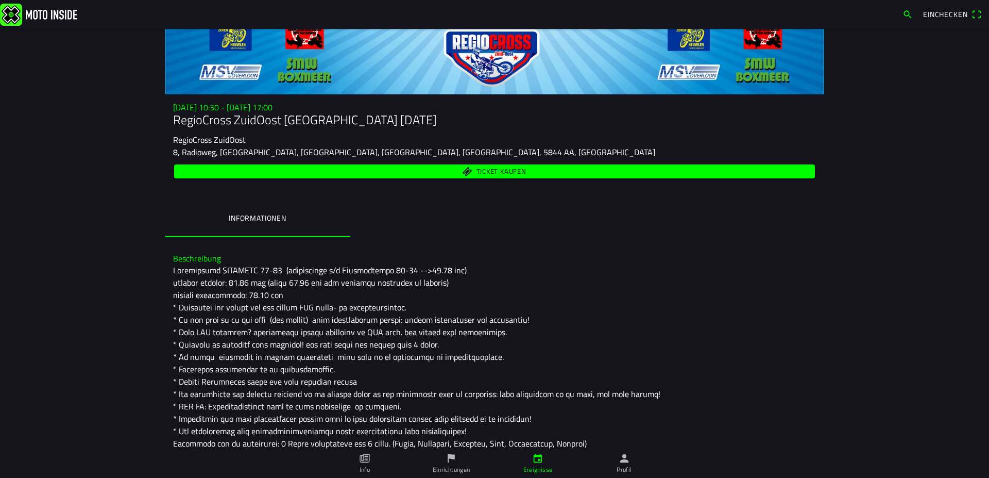
click at [500, 169] on span "Ticket kaufen" at bounding box center [502, 171] width 50 height 7
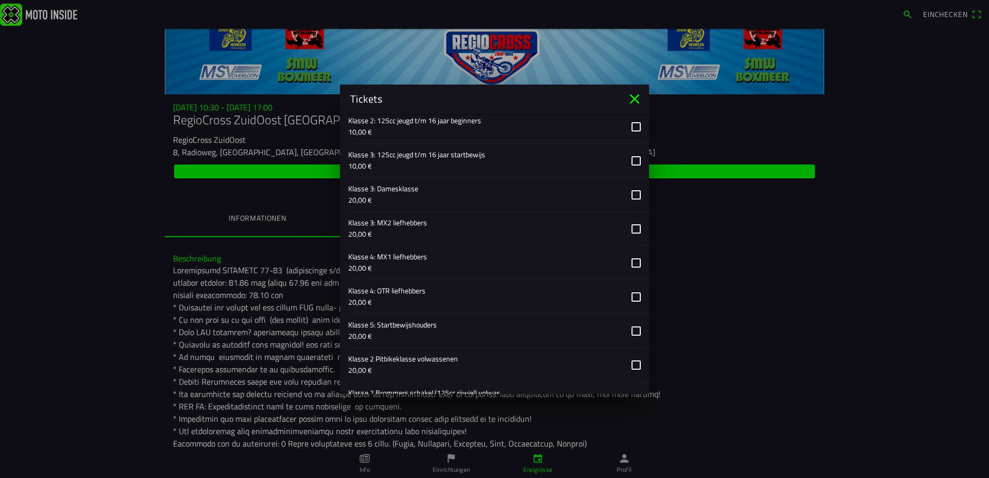
scroll to position [668, 0]
click at [627, 299] on button "button" at bounding box center [498, 298] width 301 height 33
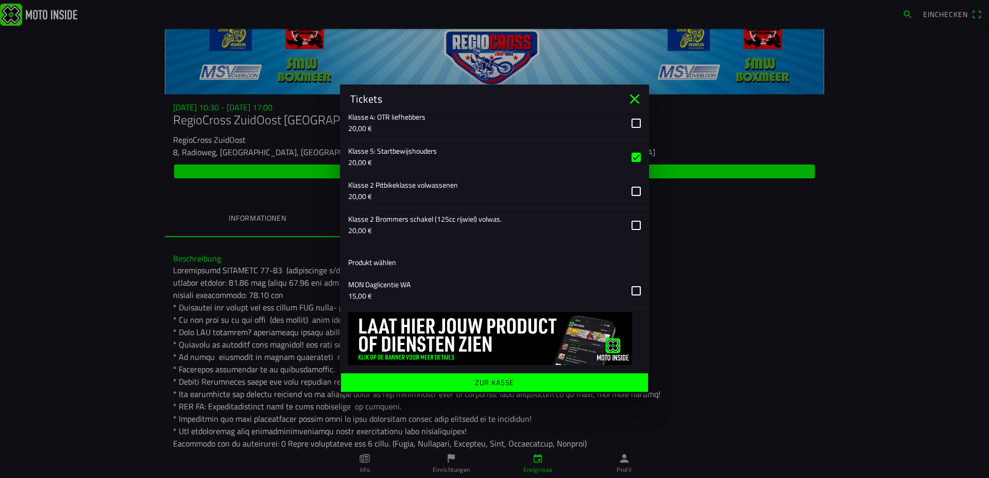
click at [517, 384] on span "Zur Kasse" at bounding box center [494, 382] width 291 height 19
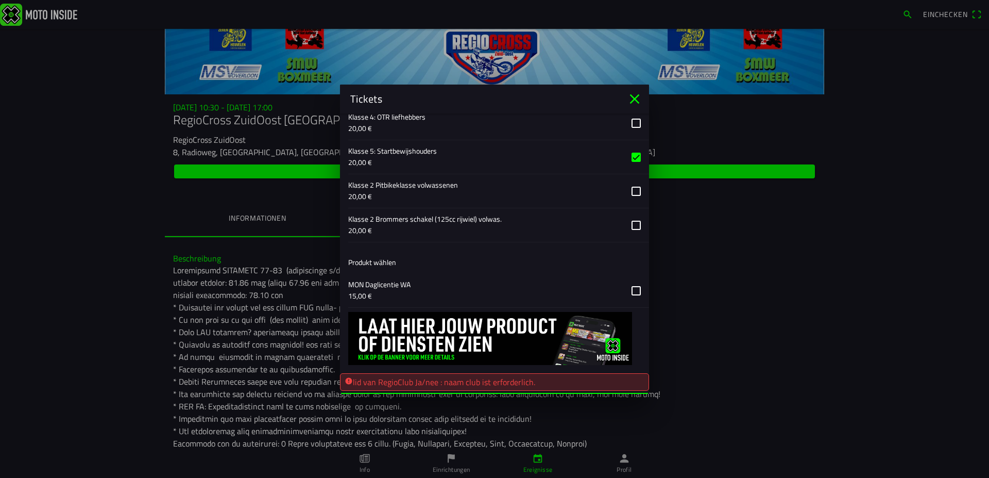
click at [517, 384] on div "lid van RegioClub Ja/nee : naam club ist erforderlich." at bounding box center [495, 382] width 300 height 12
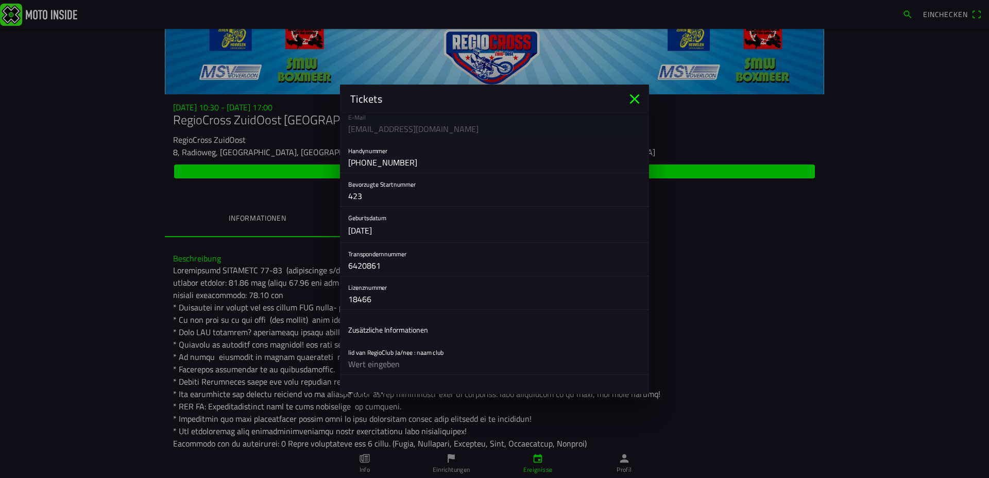
scroll to position [148, 0]
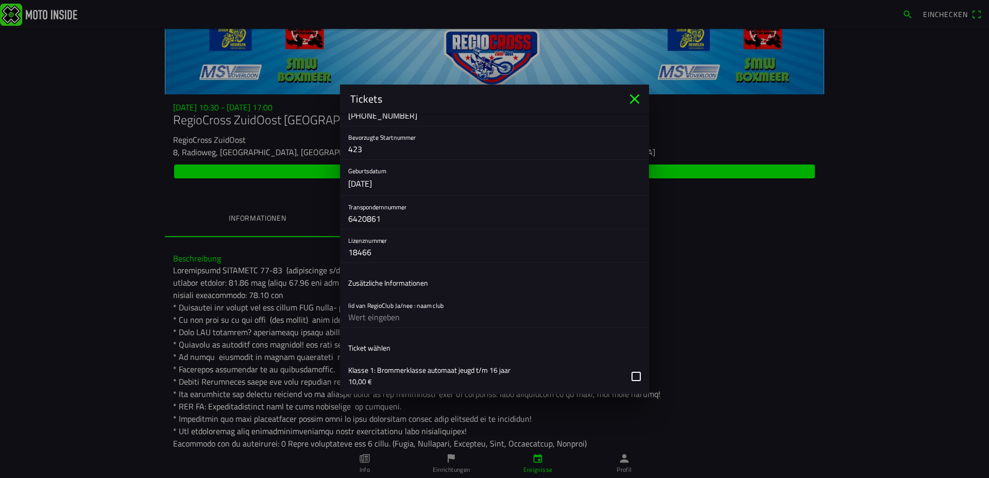
click at [407, 324] on input "text" at bounding box center [494, 317] width 293 height 21
type input "MC Venlo"
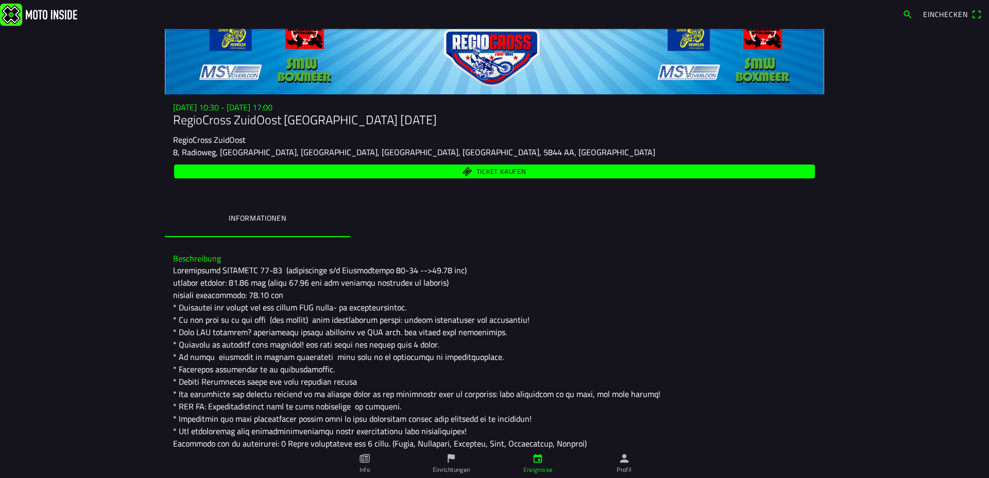
click at [809, 298] on ion-backdrop at bounding box center [494, 239] width 989 height 478
click at [507, 175] on span "Ticket kaufen" at bounding box center [502, 171] width 50 height 7
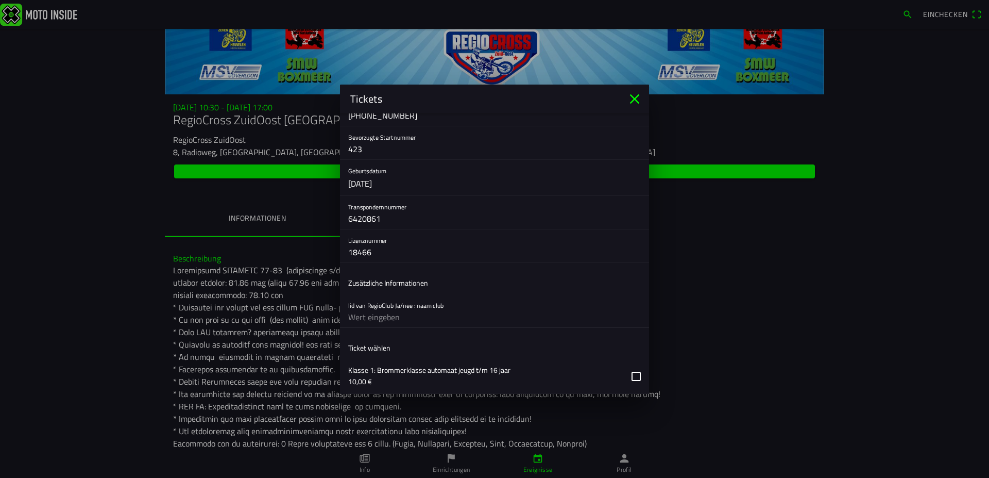
click at [410, 318] on input "text" at bounding box center [494, 317] width 293 height 21
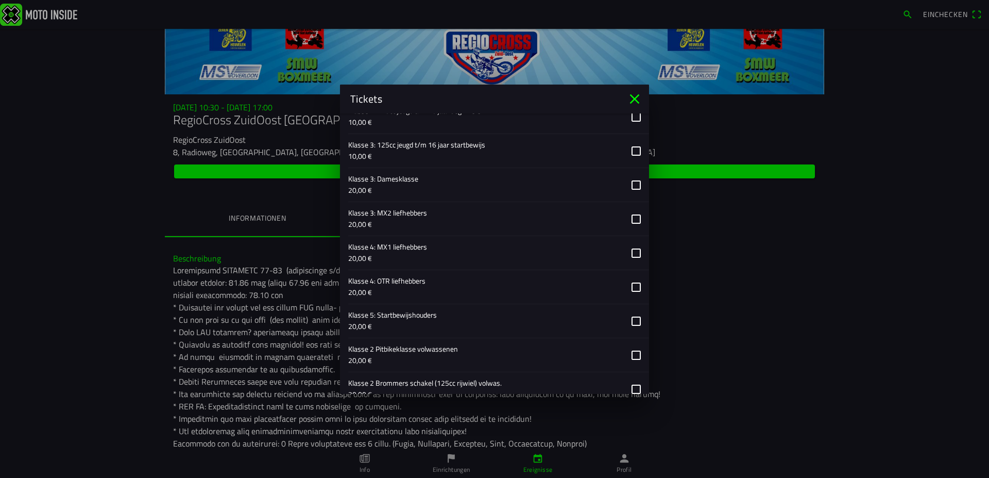
scroll to position [668, 0]
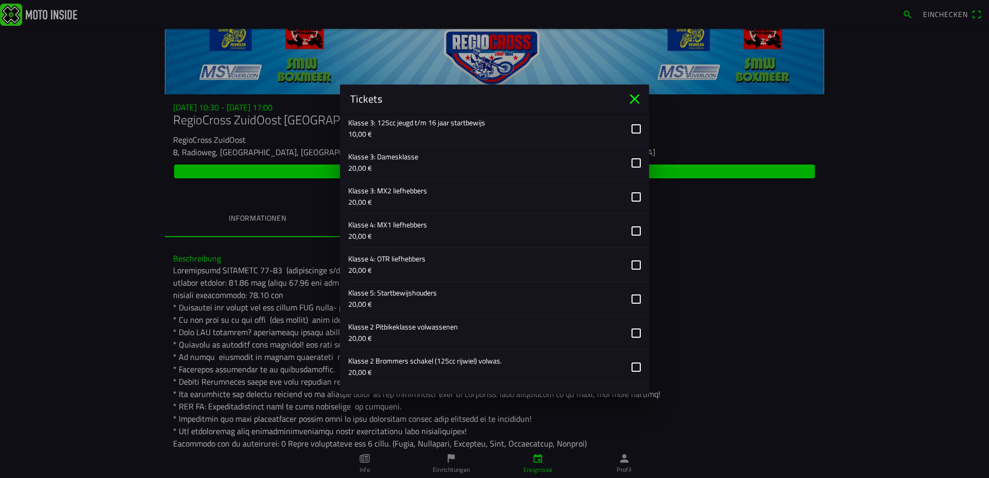
type input "MC Venlo"
click at [629, 295] on button "button" at bounding box center [498, 298] width 301 height 33
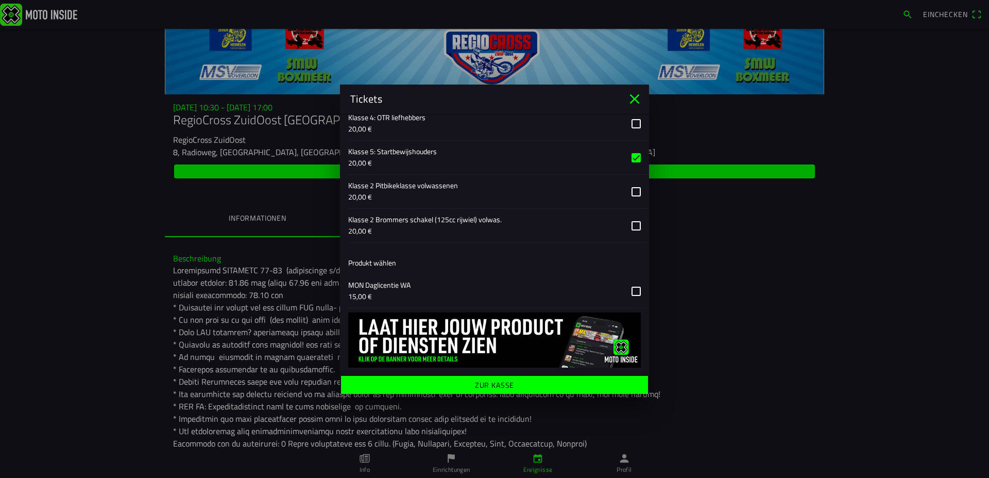
scroll to position [810, 0]
click at [511, 388] on span "Zur Kasse" at bounding box center [494, 384] width 291 height 19
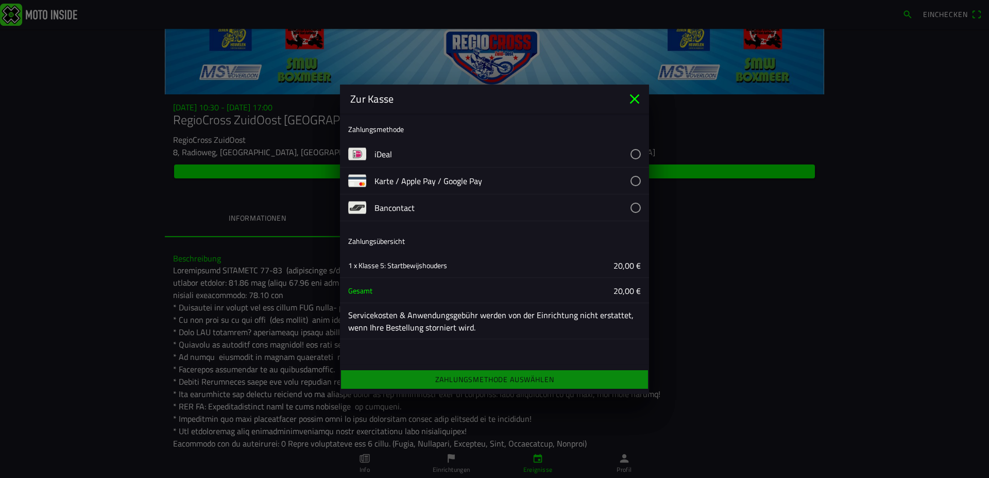
click at [637, 182] on button "button" at bounding box center [512, 180] width 275 height 26
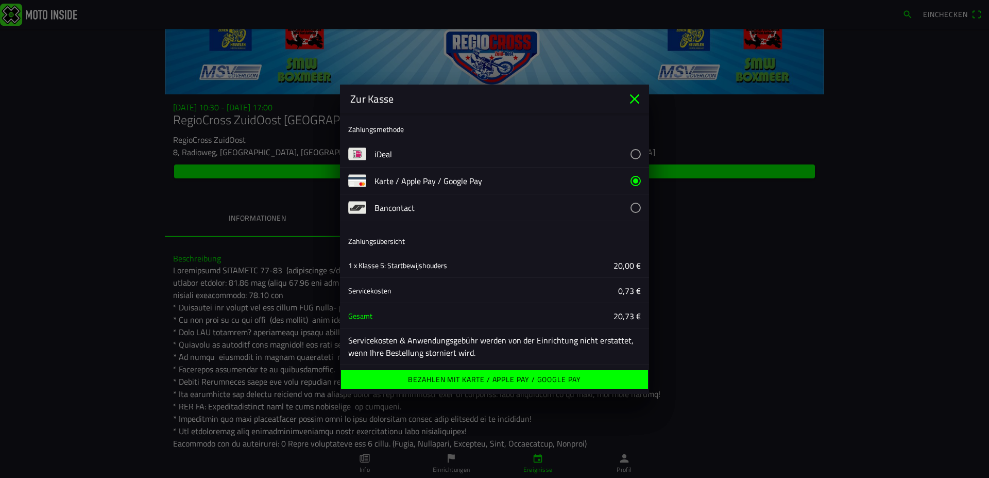
click at [514, 382] on ion-label "Bezahlen mit Karte / Apple Pay / Google Pay" at bounding box center [494, 379] width 173 height 7
